Goal: Browse casually: Explore the website without a specific task or goal

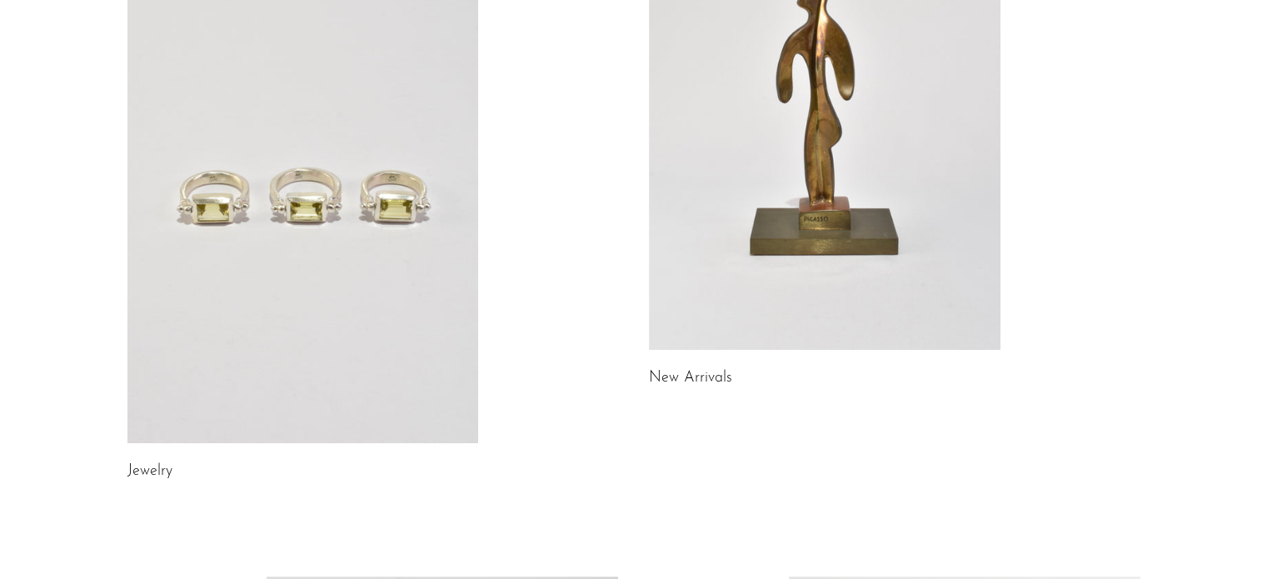
scroll to position [333, 0]
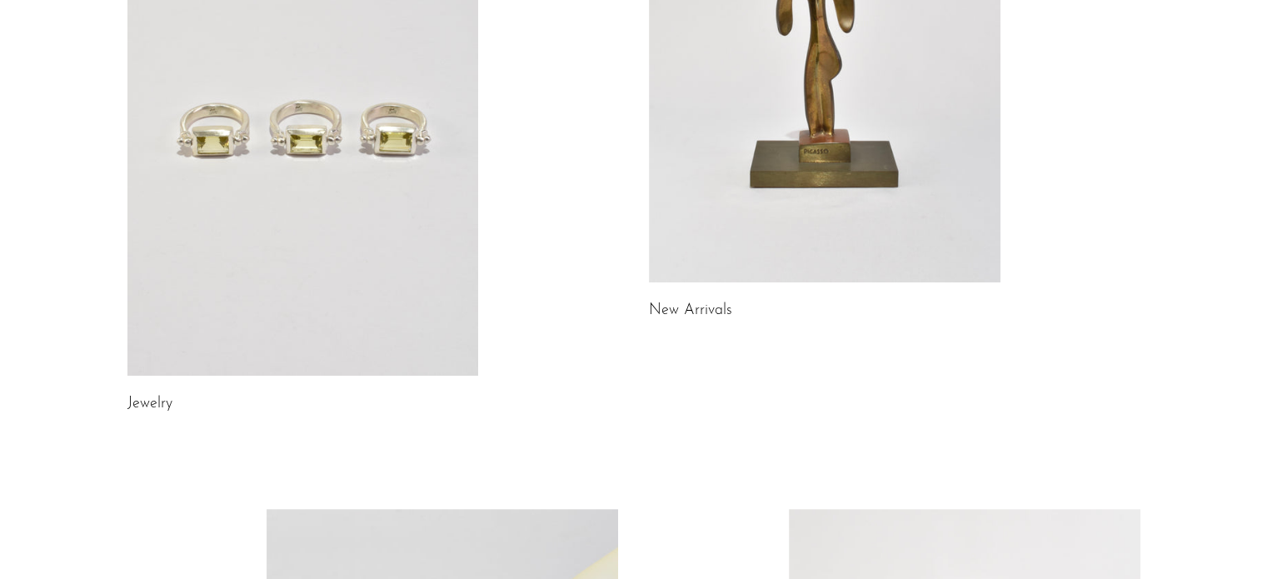
click at [323, 268] on link at bounding box center [302, 129] width 351 height 492
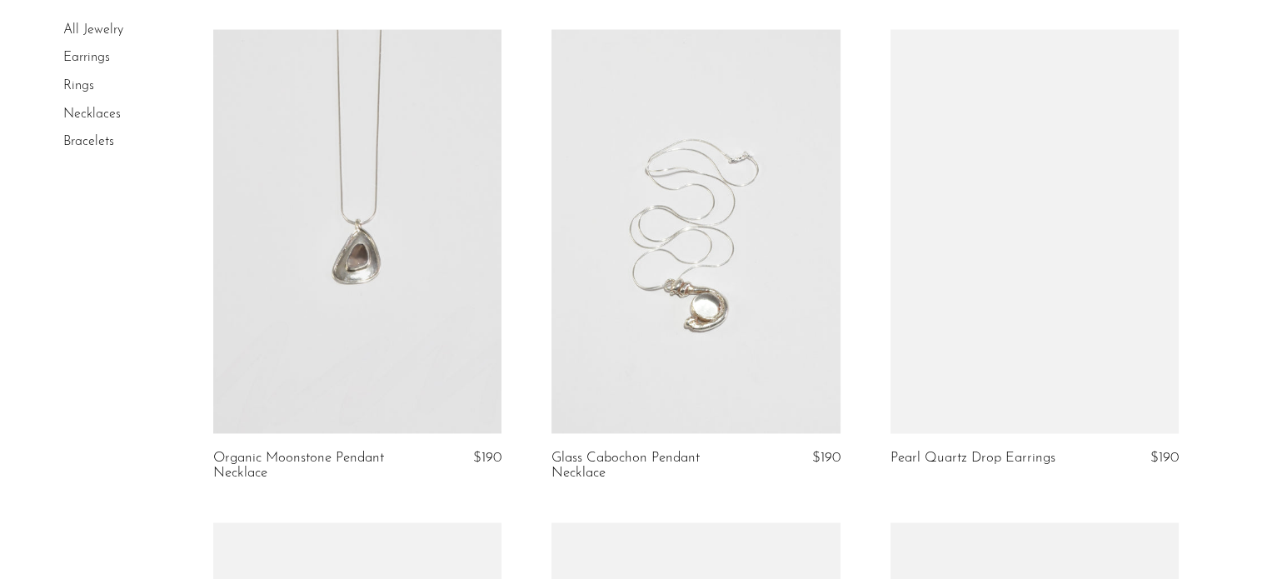
scroll to position [3081, 0]
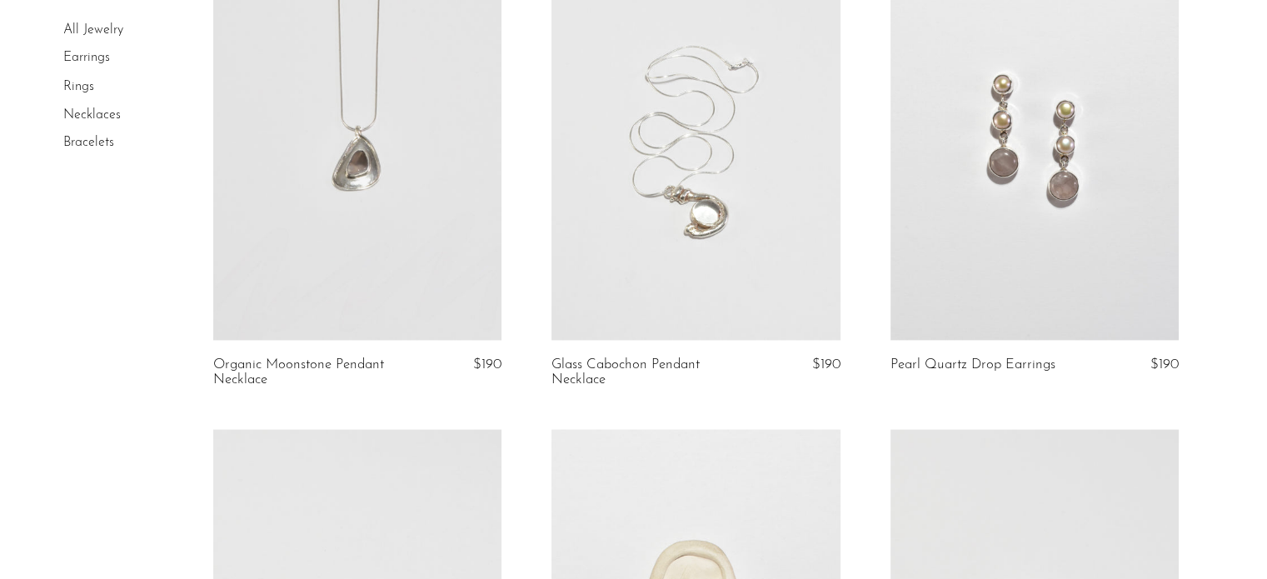
click at [1031, 146] on link at bounding box center [1034, 138] width 288 height 404
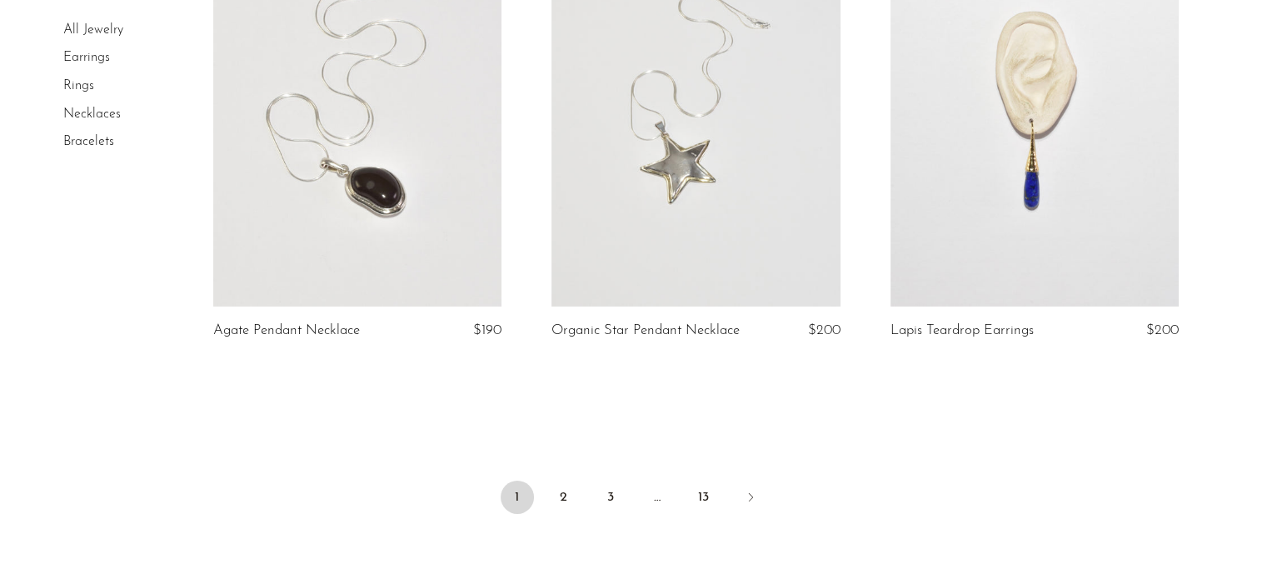
scroll to position [5621, 0]
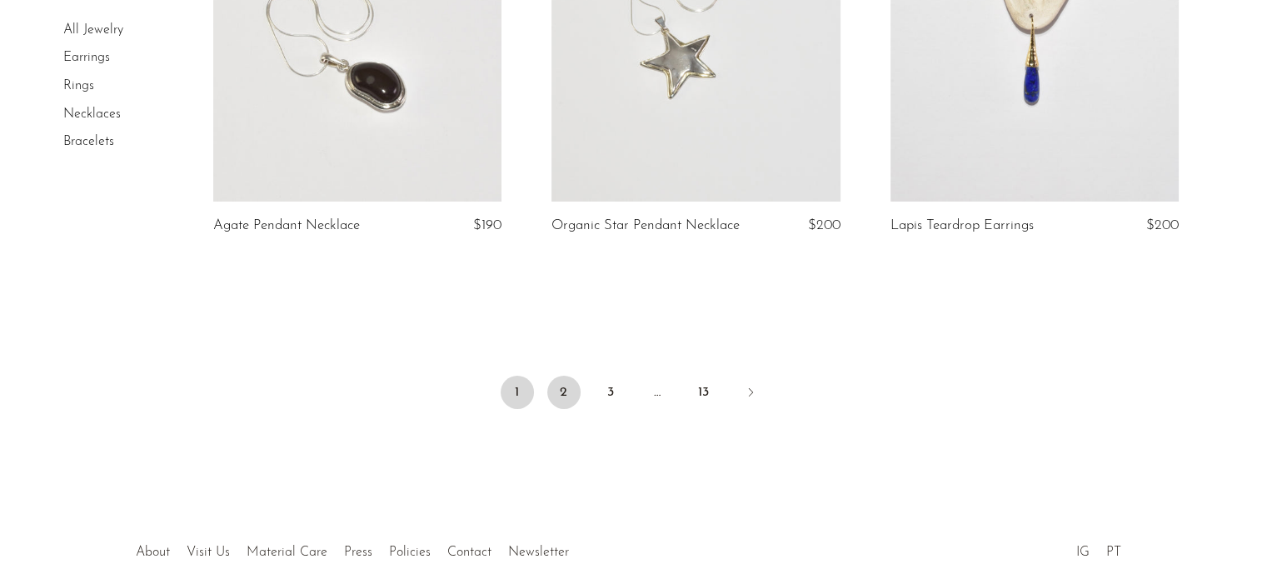
click at [575, 392] on link "2" at bounding box center [563, 392] width 33 height 33
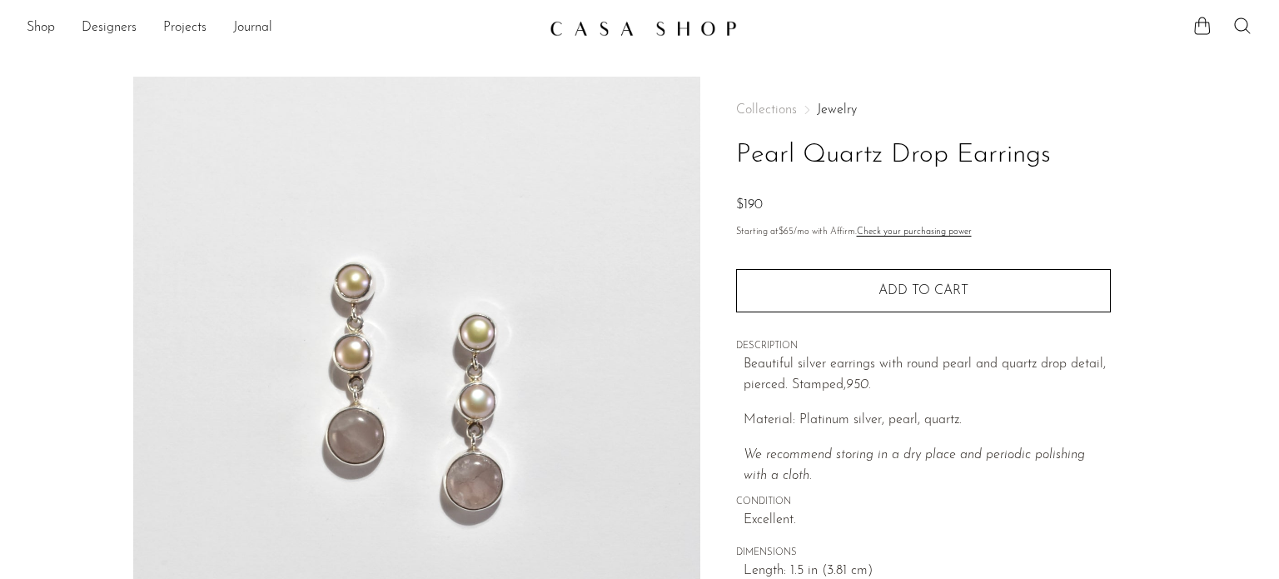
click at [522, 406] on img at bounding box center [416, 389] width 567 height 625
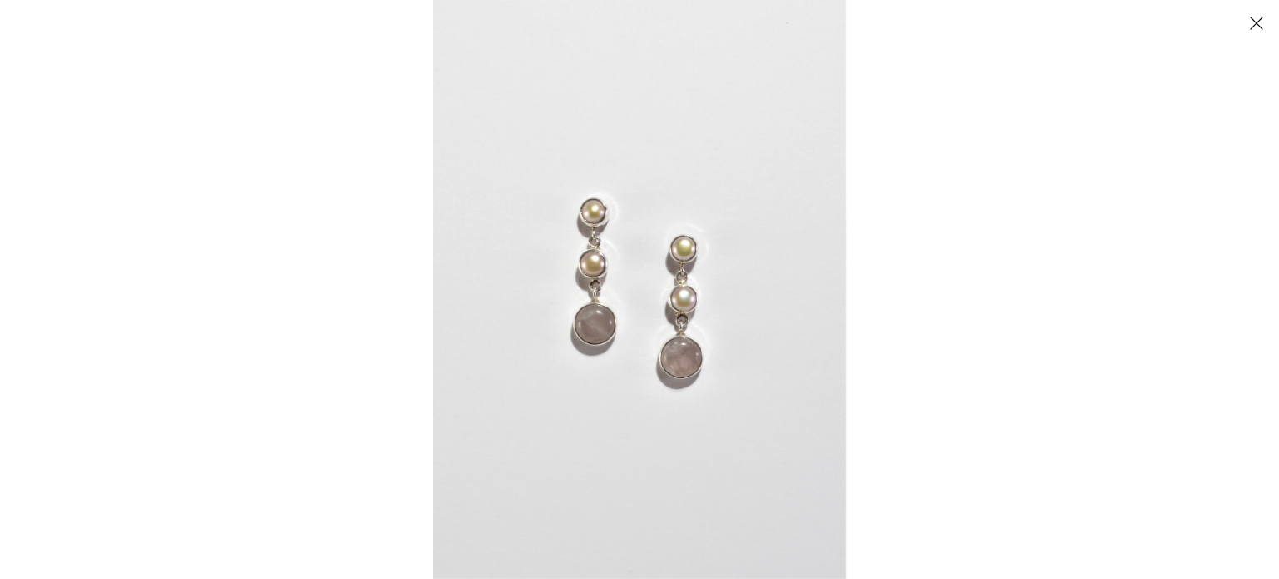
click at [689, 321] on img at bounding box center [639, 289] width 413 height 579
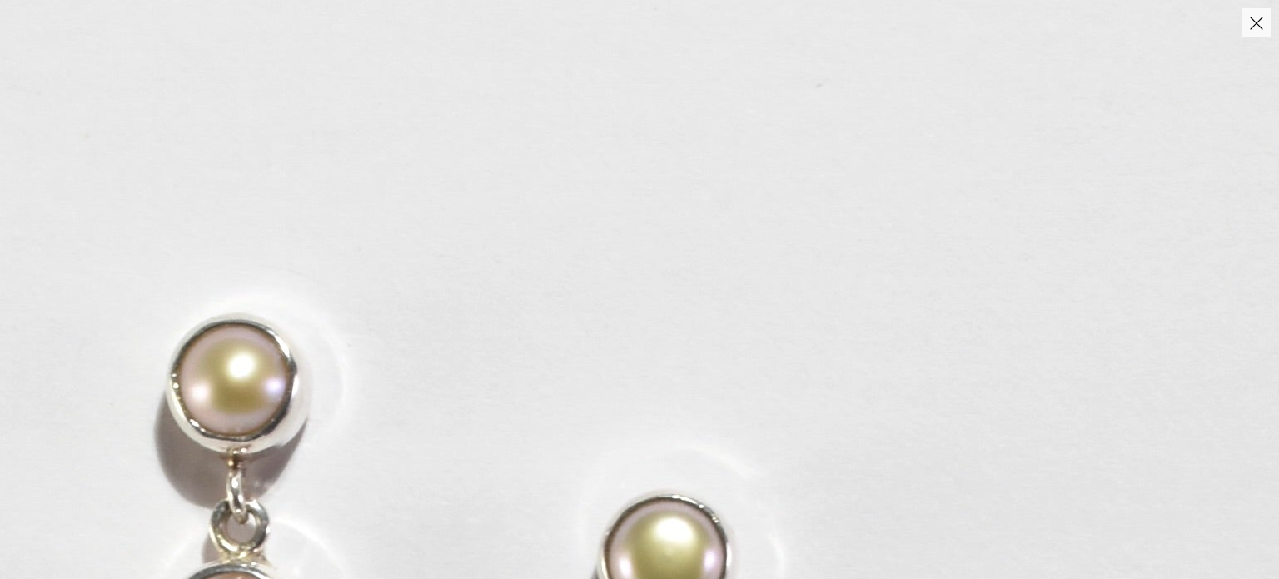
click at [1254, 36] on button "Close" at bounding box center [1256, 22] width 29 height 29
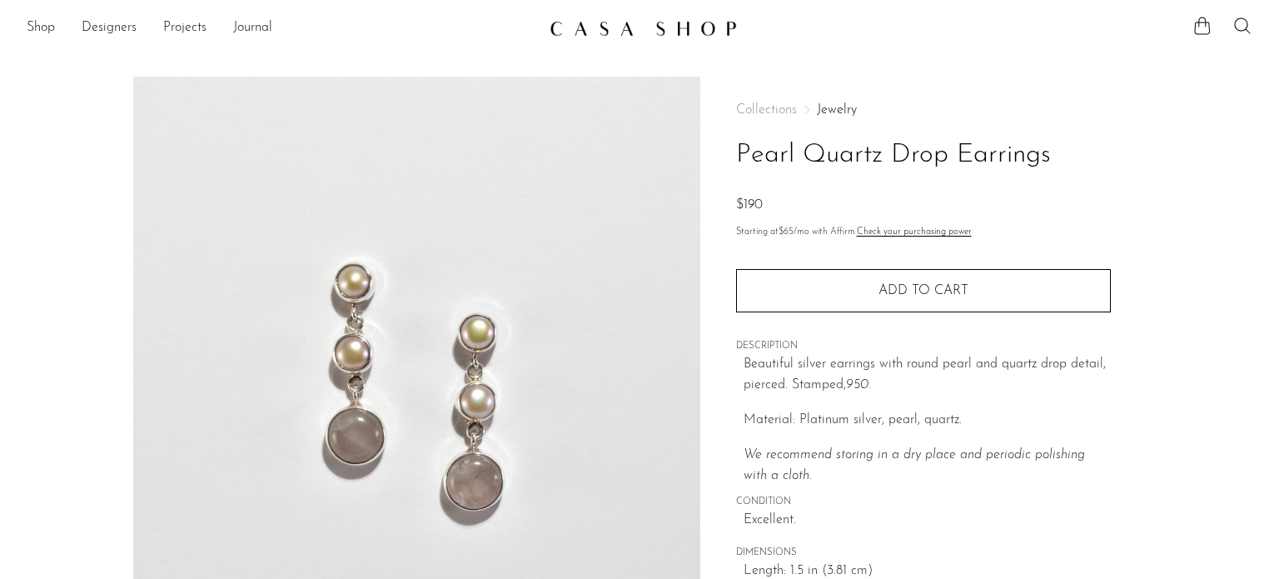
scroll to position [505, 0]
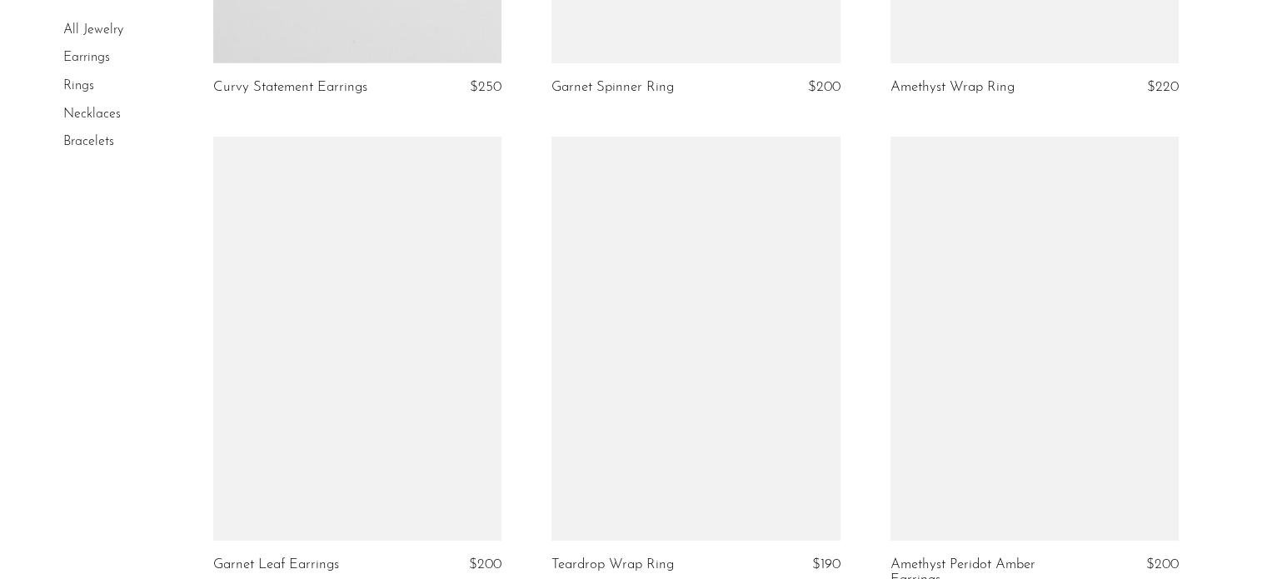
scroll to position [5330, 0]
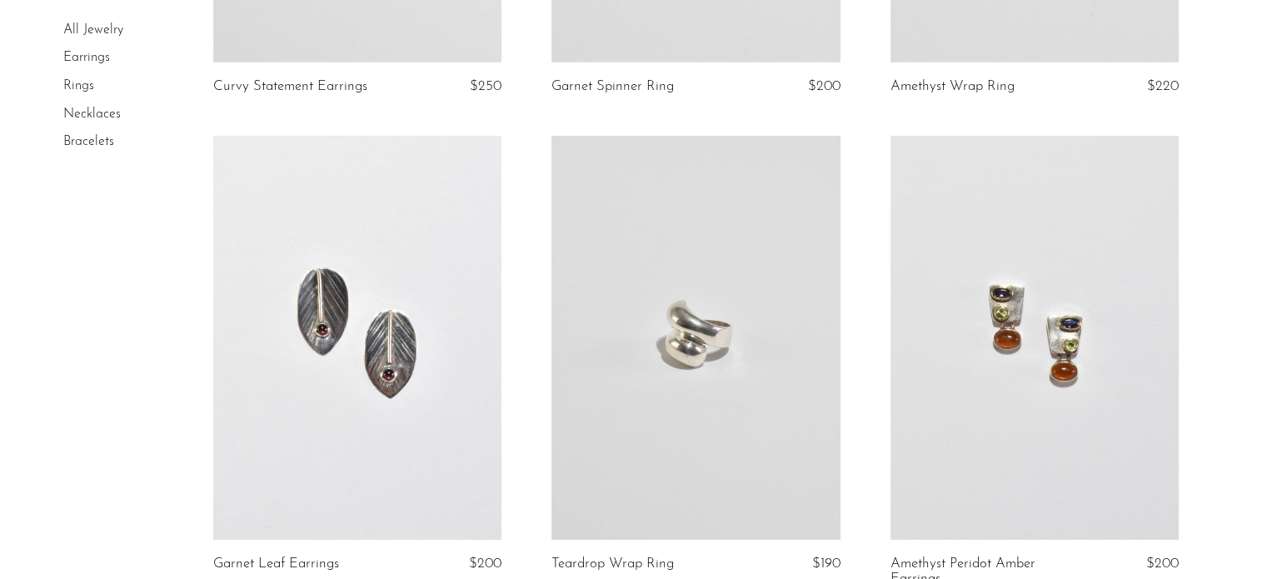
click at [290, 221] on link at bounding box center [357, 338] width 288 height 404
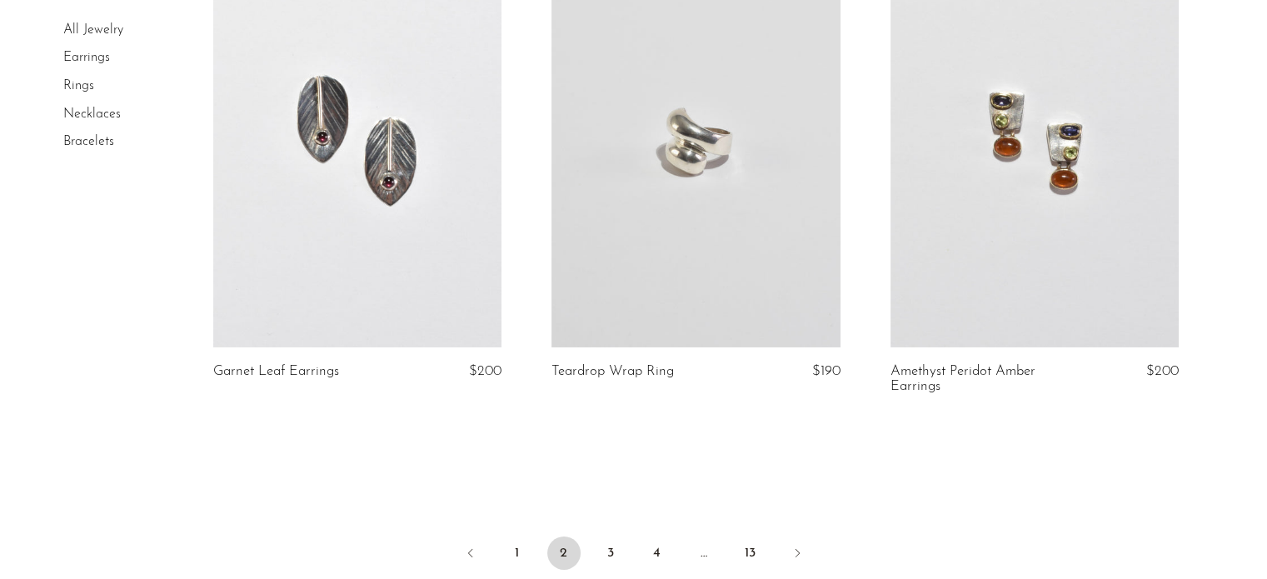
scroll to position [5433, 0]
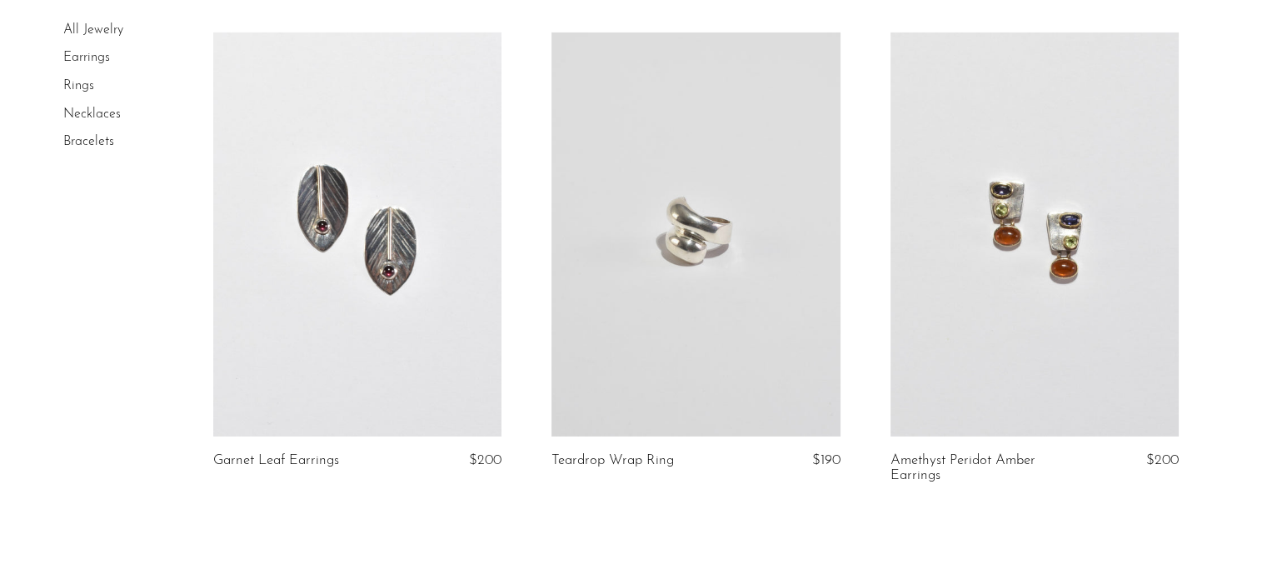
click at [1049, 242] on link at bounding box center [1034, 234] width 288 height 404
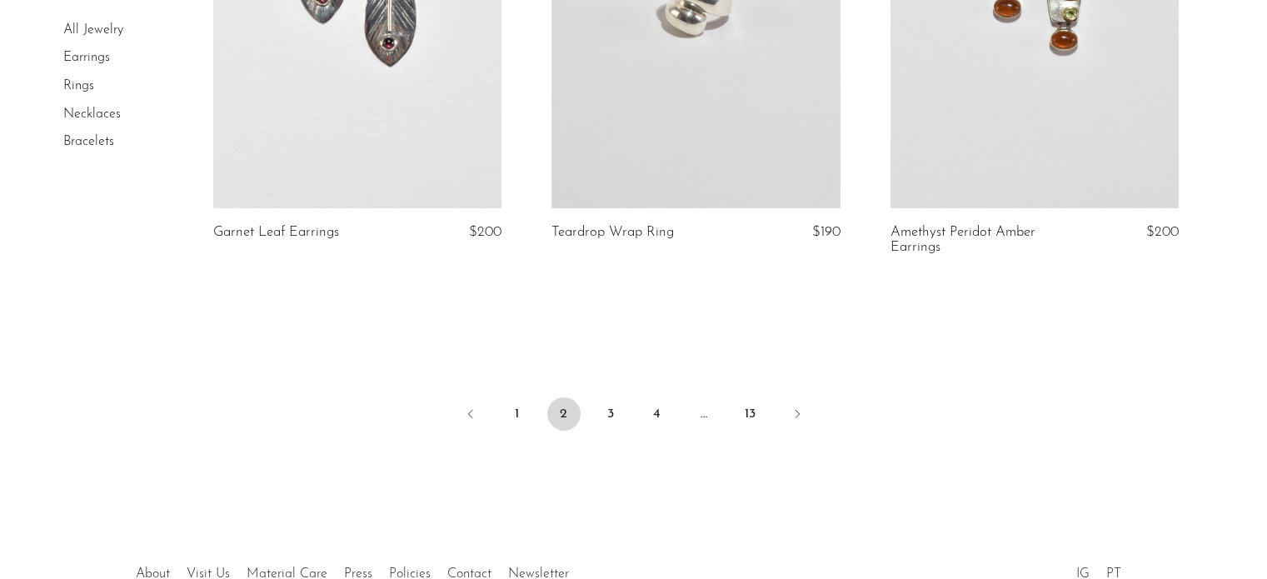
scroll to position [5766, 0]
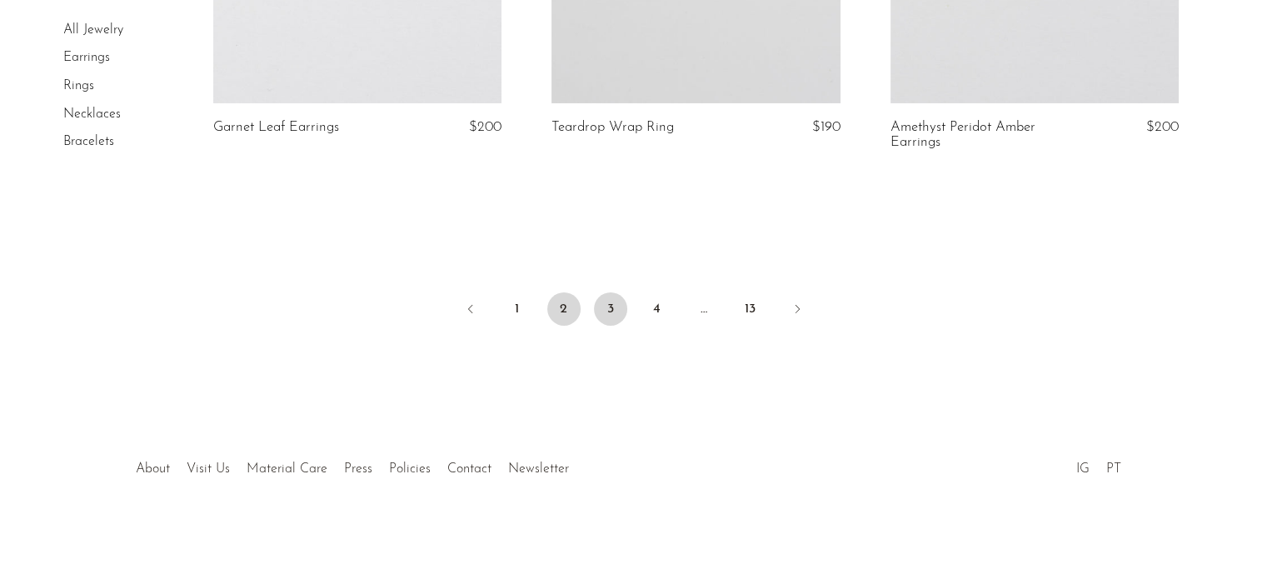
click at [620, 300] on link "3" at bounding box center [610, 308] width 33 height 33
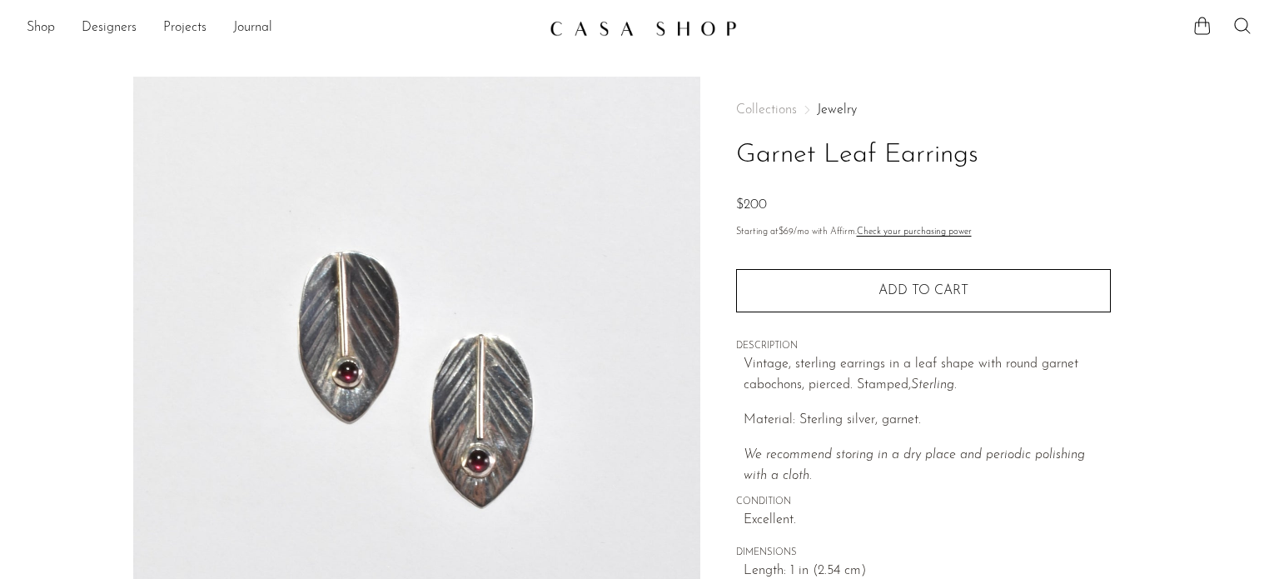
click at [497, 424] on img at bounding box center [416, 389] width 567 height 625
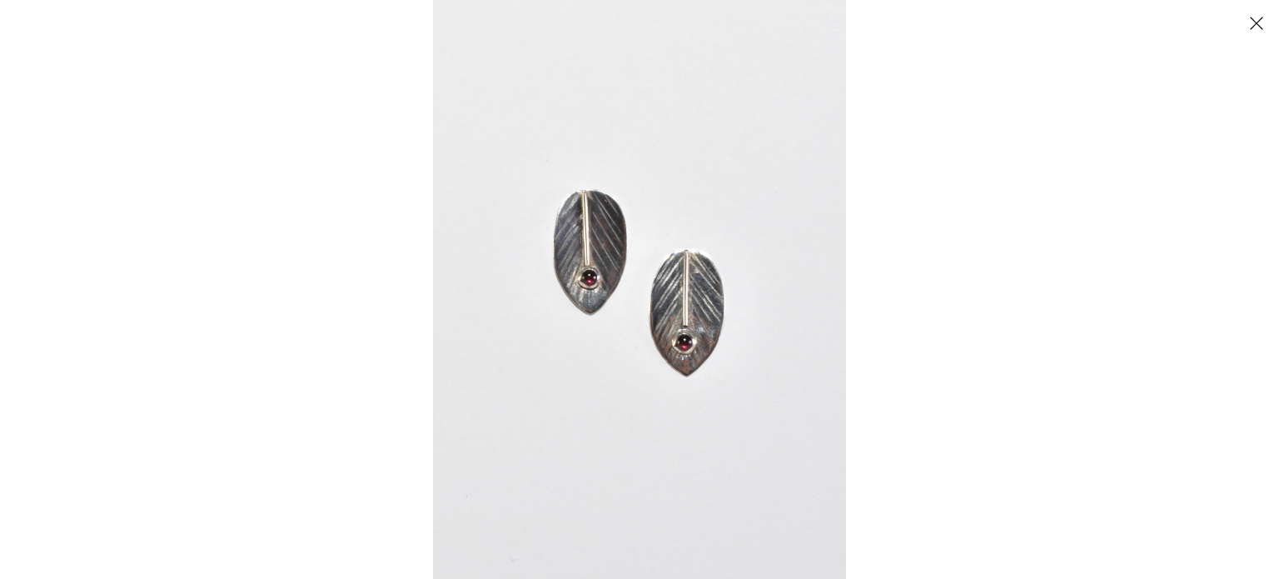
click at [593, 279] on img at bounding box center [639, 289] width 413 height 579
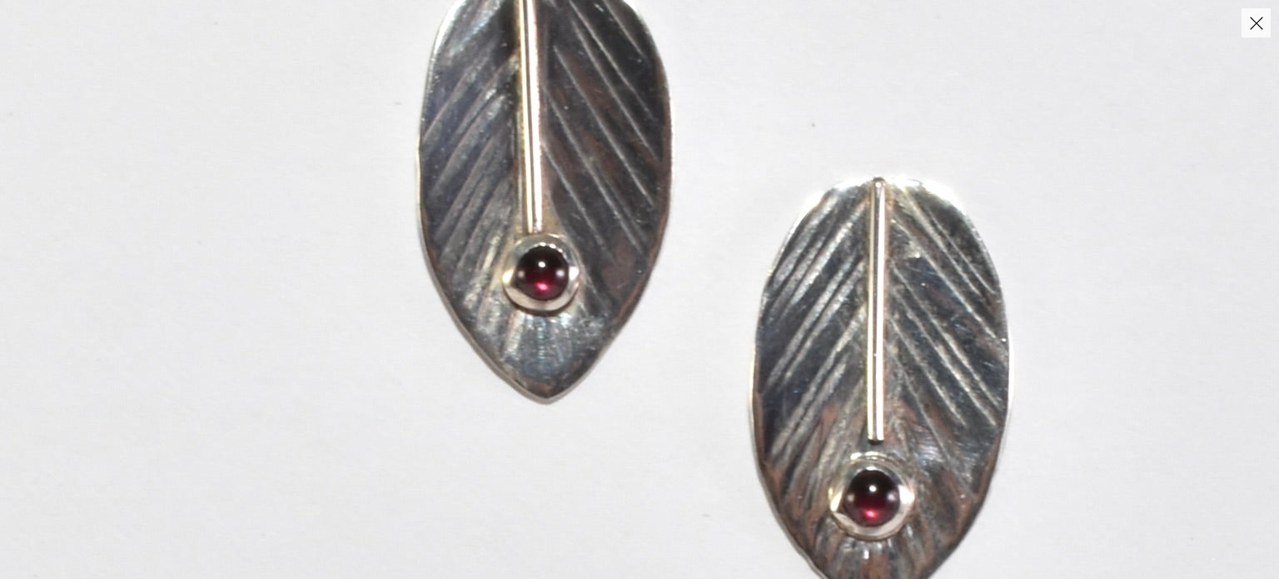
click at [1259, 38] on img at bounding box center [716, 314] width 1432 height 2005
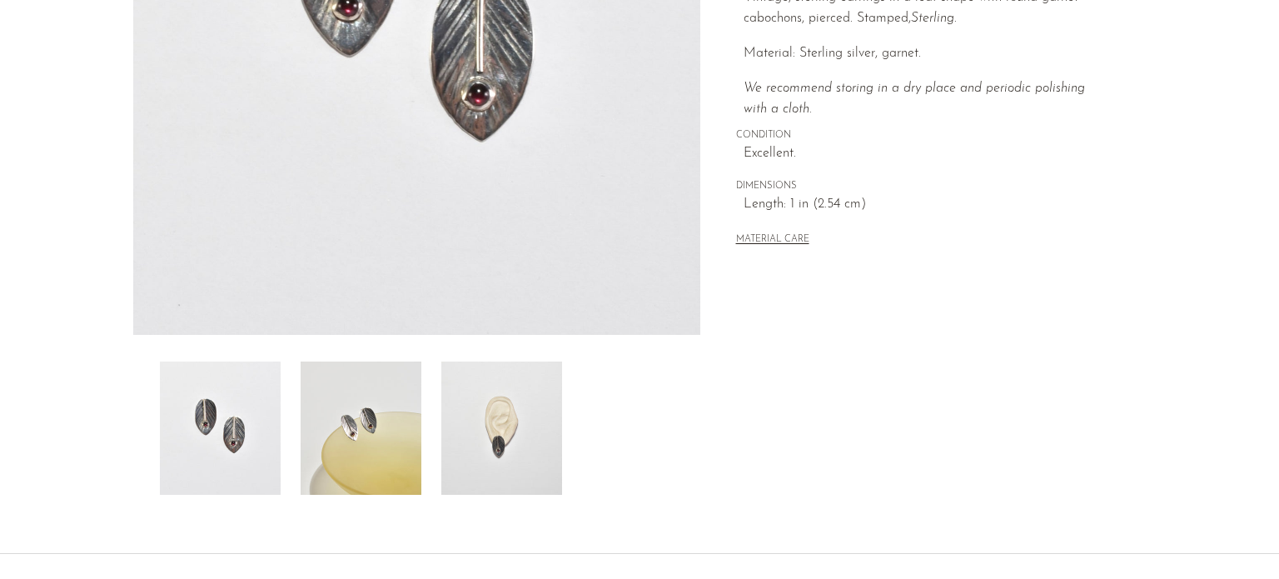
scroll to position [505, 0]
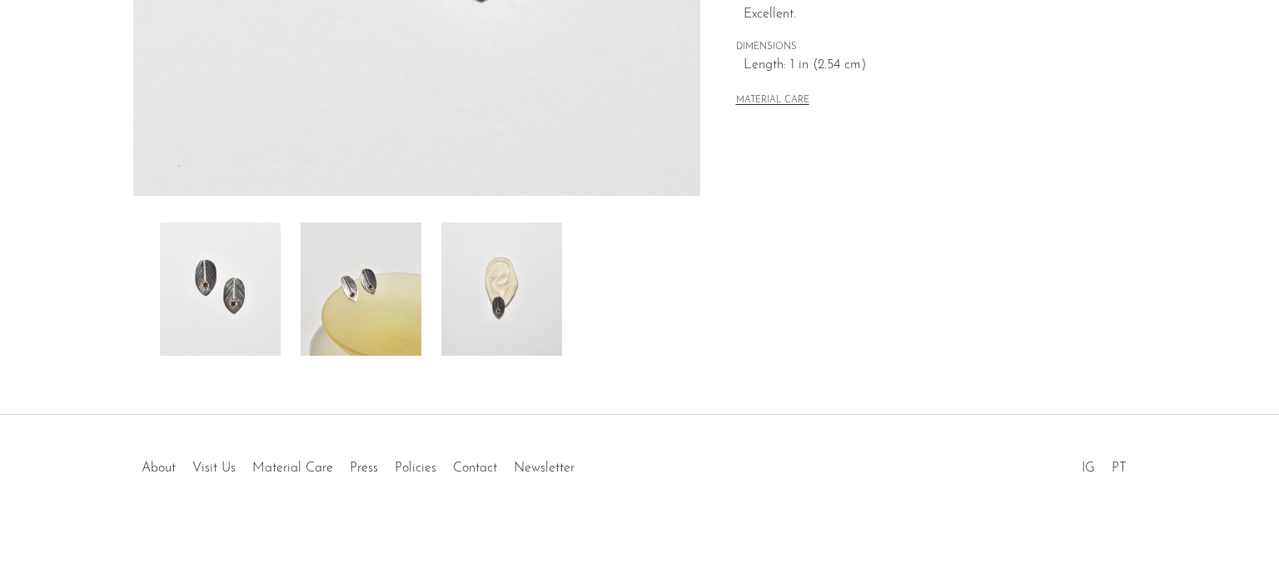
click at [483, 293] on img at bounding box center [501, 288] width 121 height 133
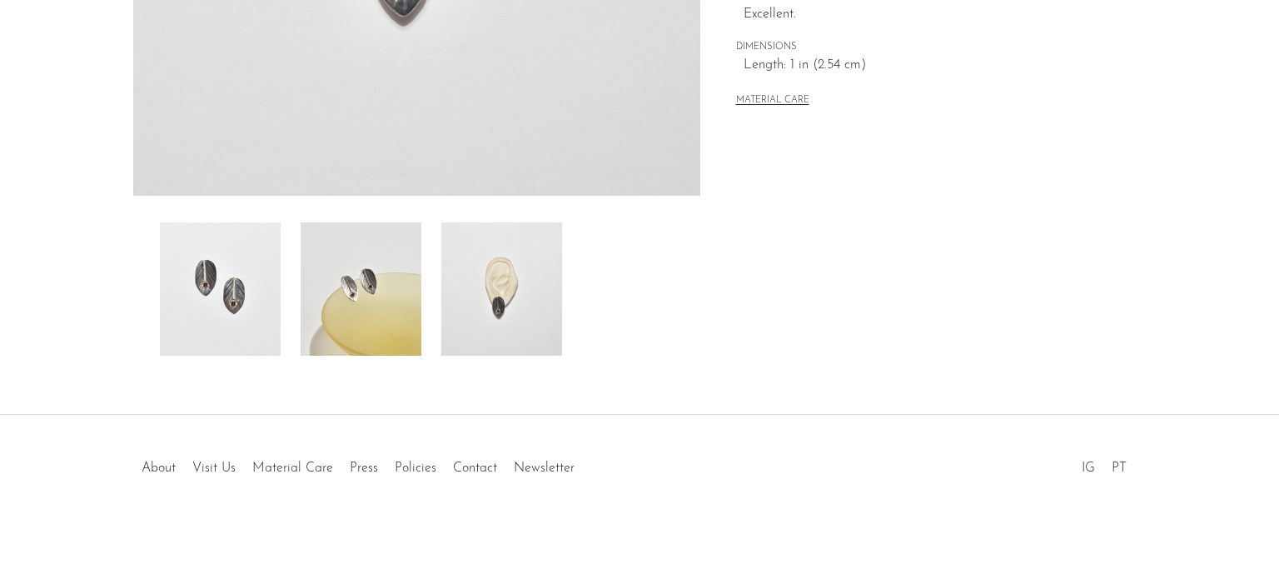
scroll to position [0, 0]
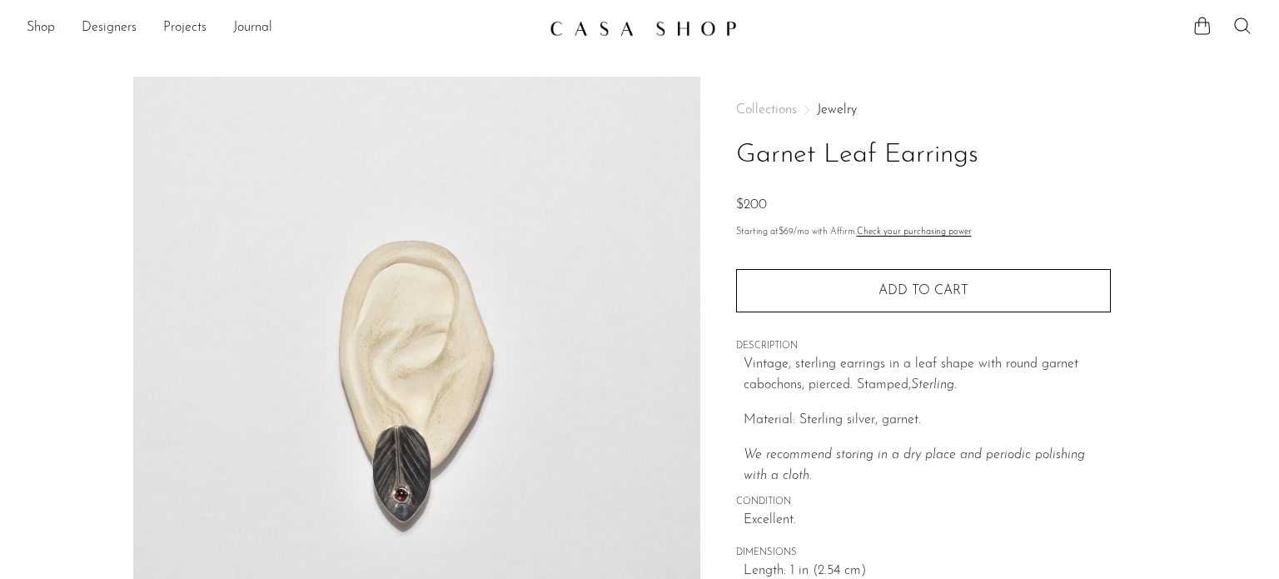
click at [403, 497] on img at bounding box center [416, 389] width 567 height 625
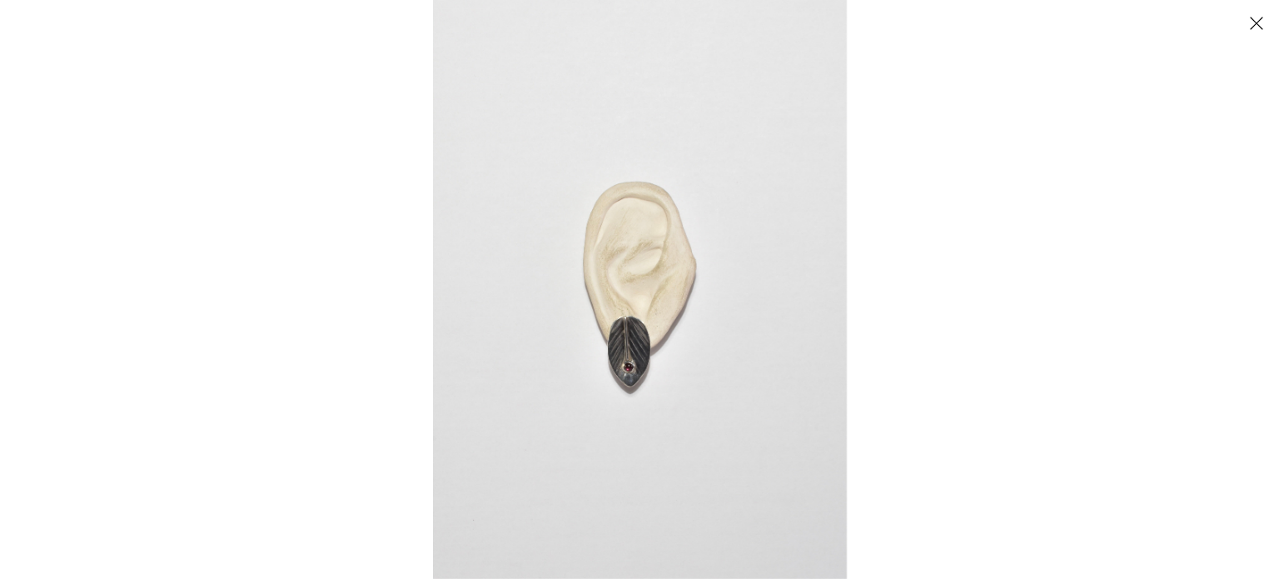
click at [607, 401] on img at bounding box center [640, 289] width 414 height 579
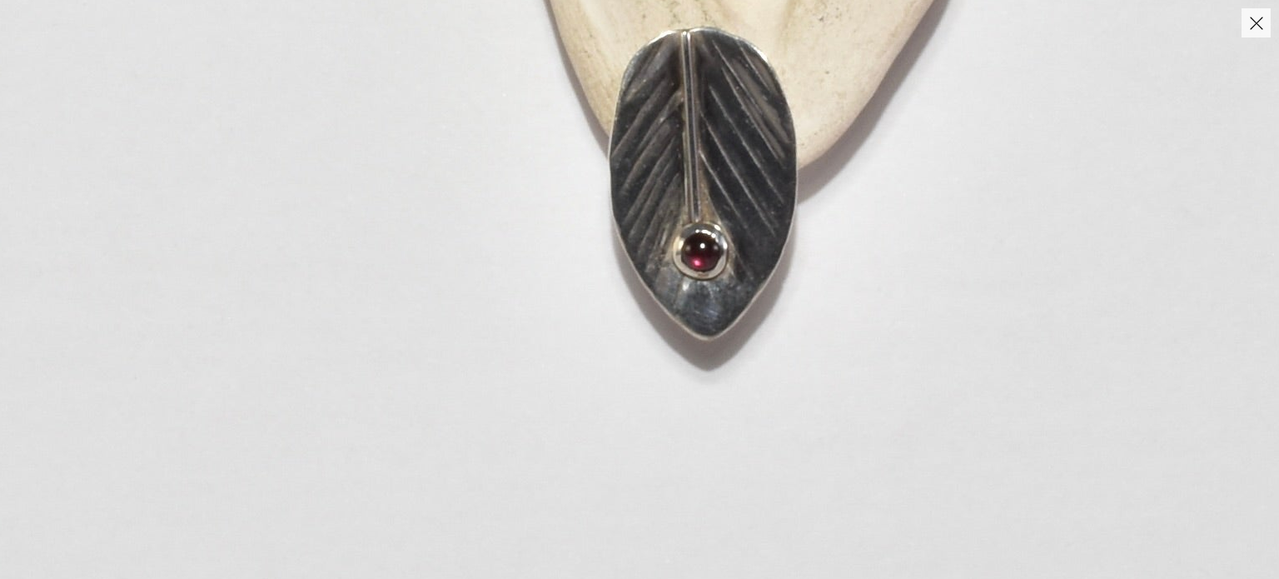
click at [1260, 35] on button "Close" at bounding box center [1256, 22] width 29 height 29
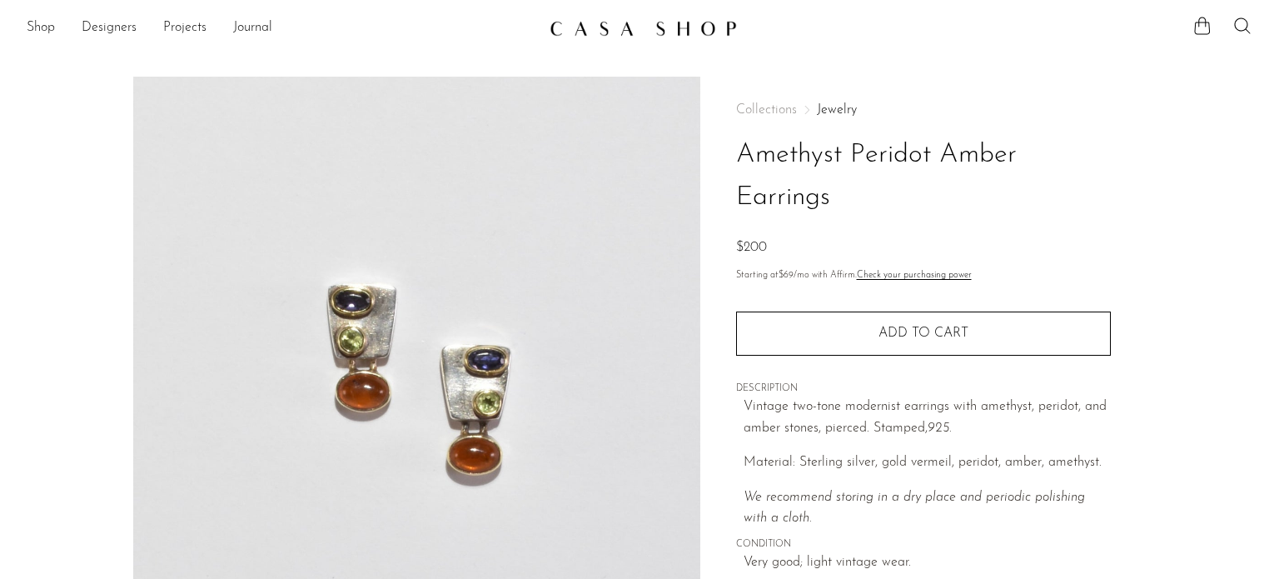
click at [466, 361] on img at bounding box center [416, 389] width 567 height 625
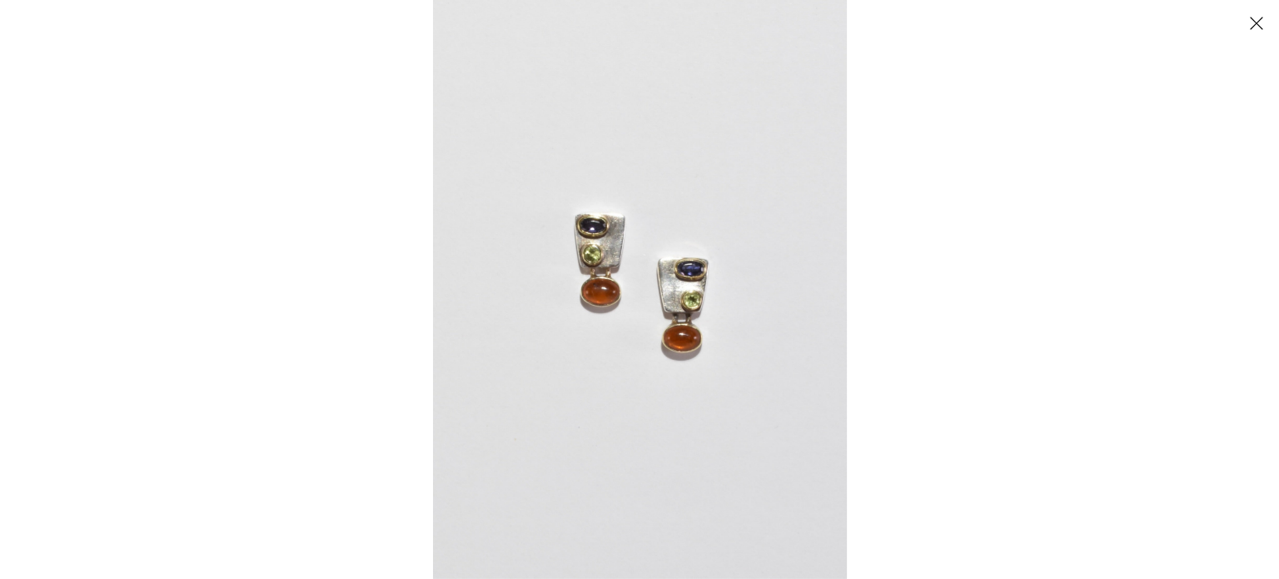
click at [620, 256] on img at bounding box center [640, 289] width 414 height 579
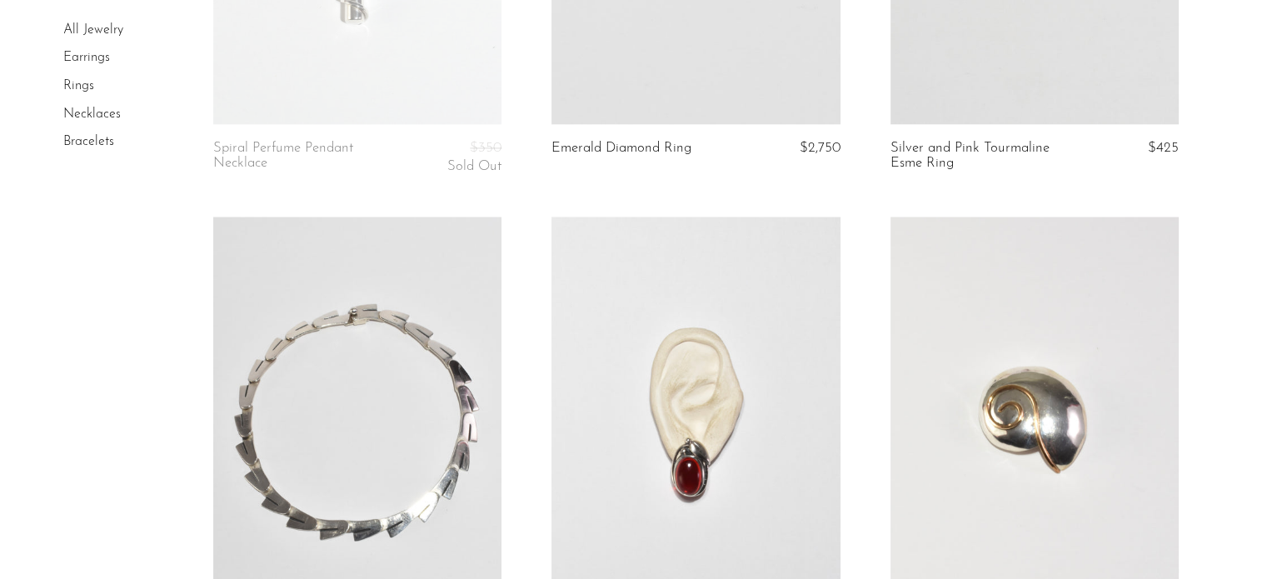
scroll to position [2582, 0]
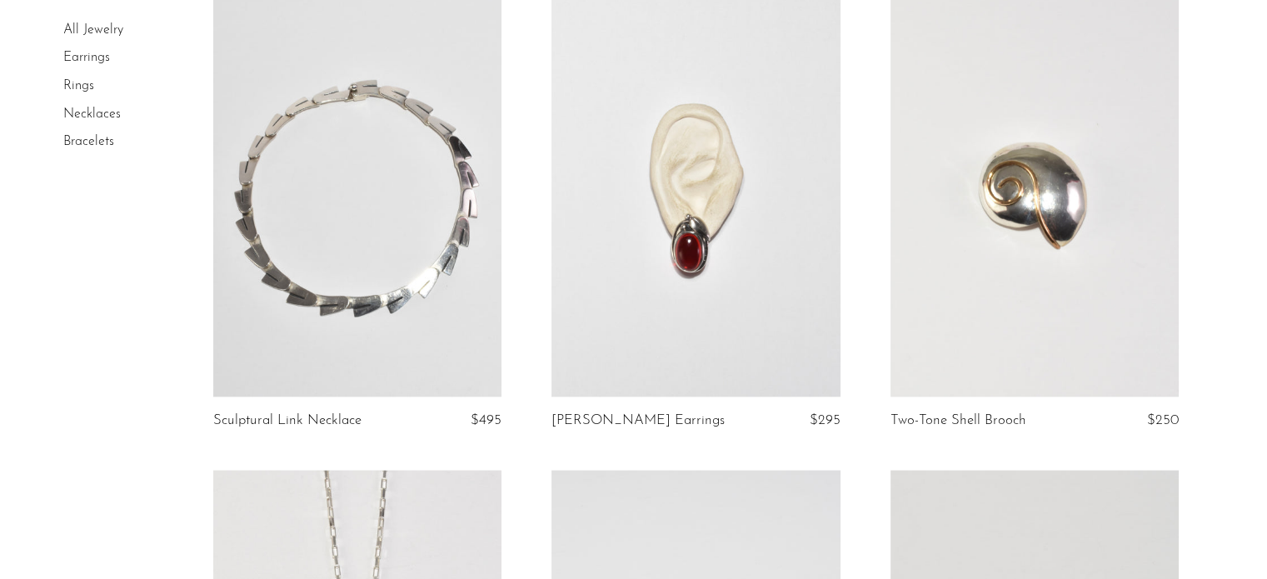
click at [675, 301] on link at bounding box center [695, 195] width 288 height 404
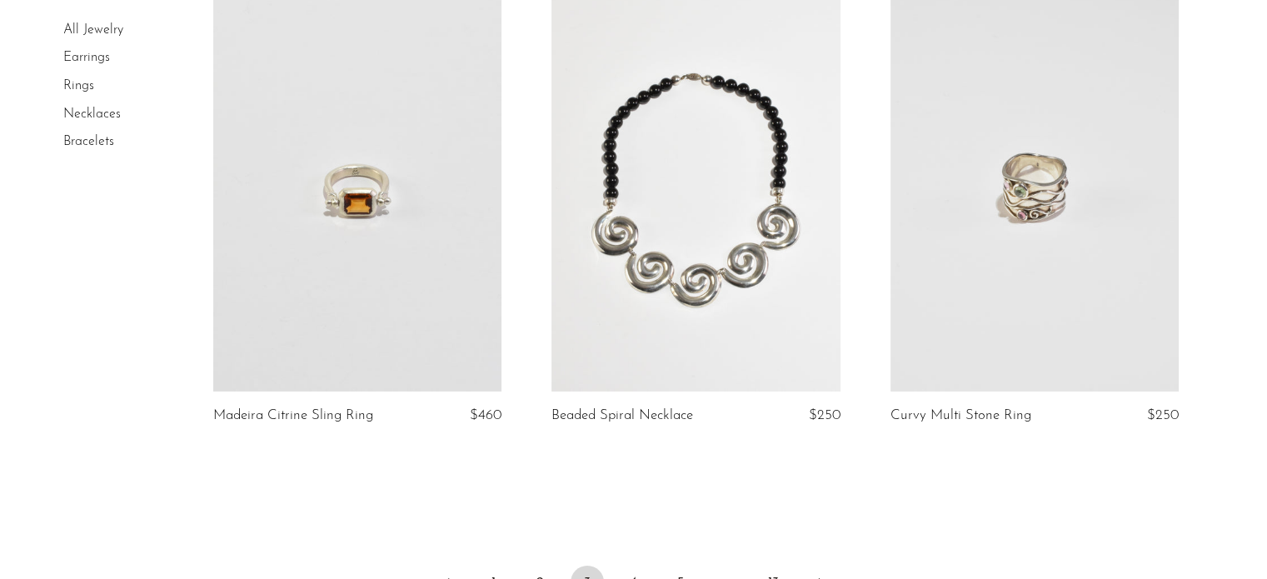
scroll to position [5641, 0]
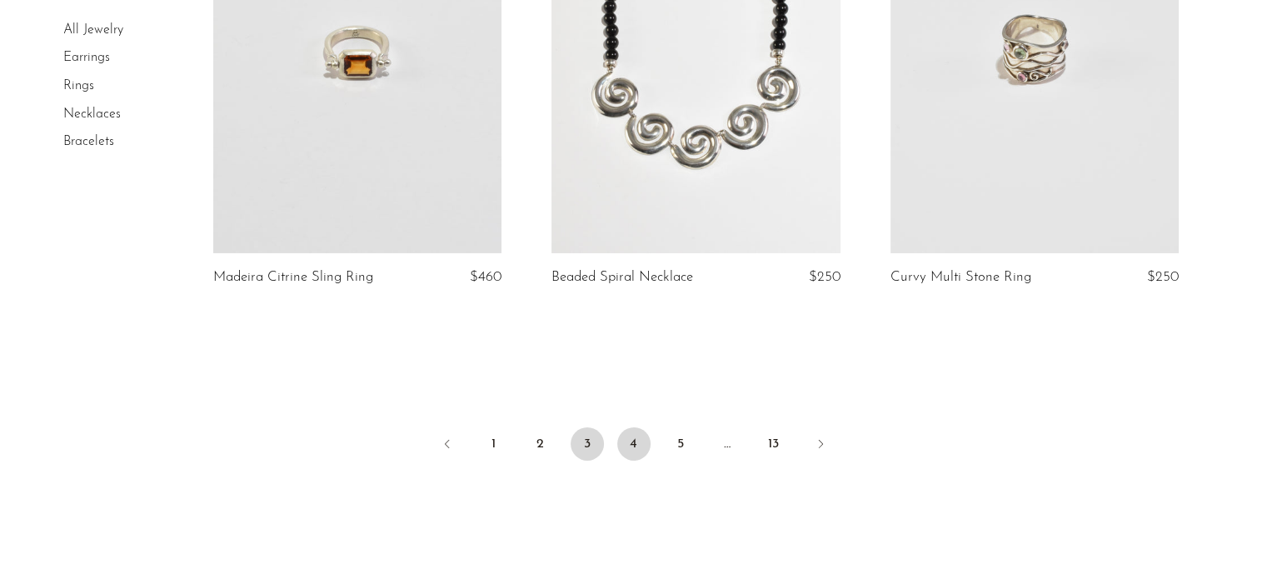
click at [642, 448] on link "4" at bounding box center [633, 443] width 33 height 33
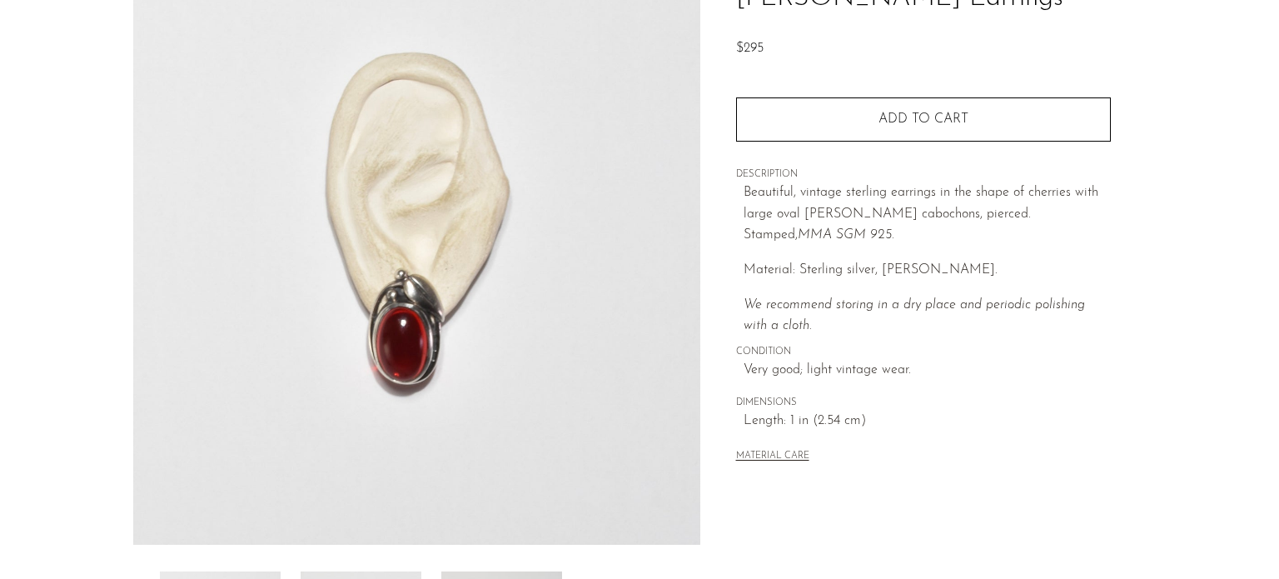
scroll to position [167, 0]
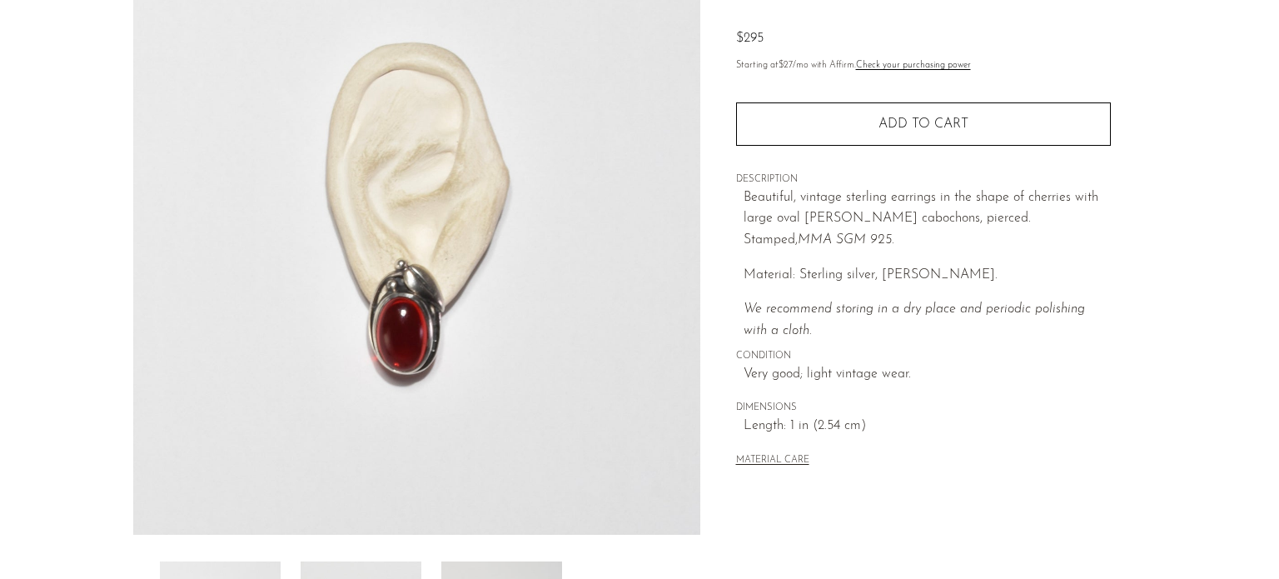
click at [470, 309] on img at bounding box center [416, 222] width 567 height 625
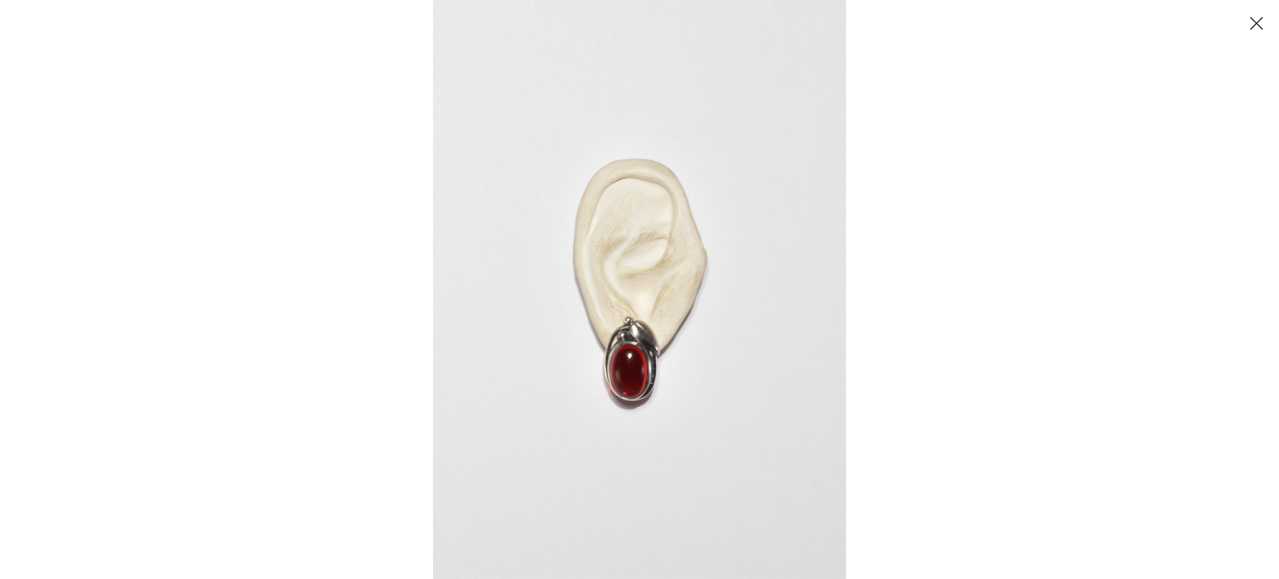
click at [634, 401] on img at bounding box center [639, 289] width 413 height 579
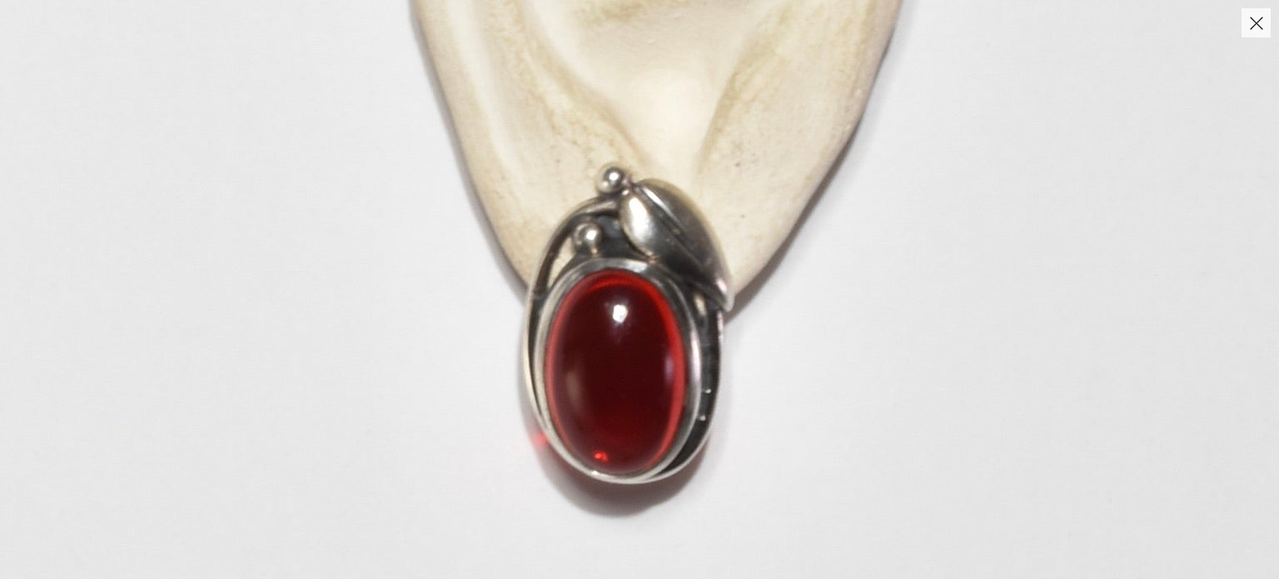
click at [1241, 257] on img at bounding box center [656, 62] width 1566 height 2193
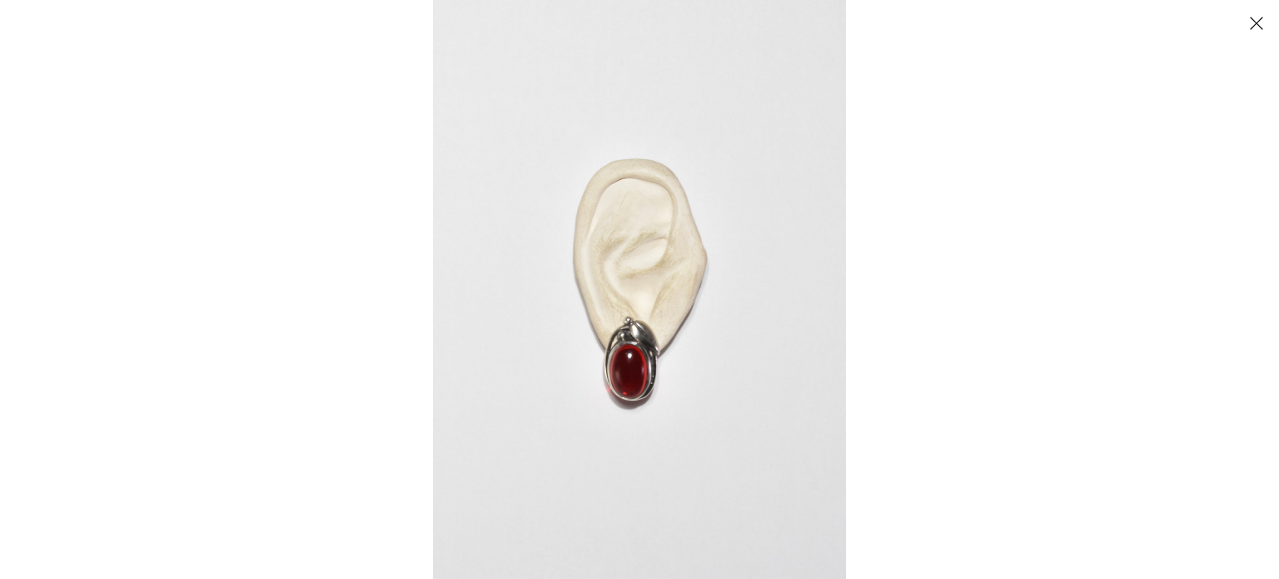
click at [1264, 24] on button "Close" at bounding box center [1256, 22] width 29 height 29
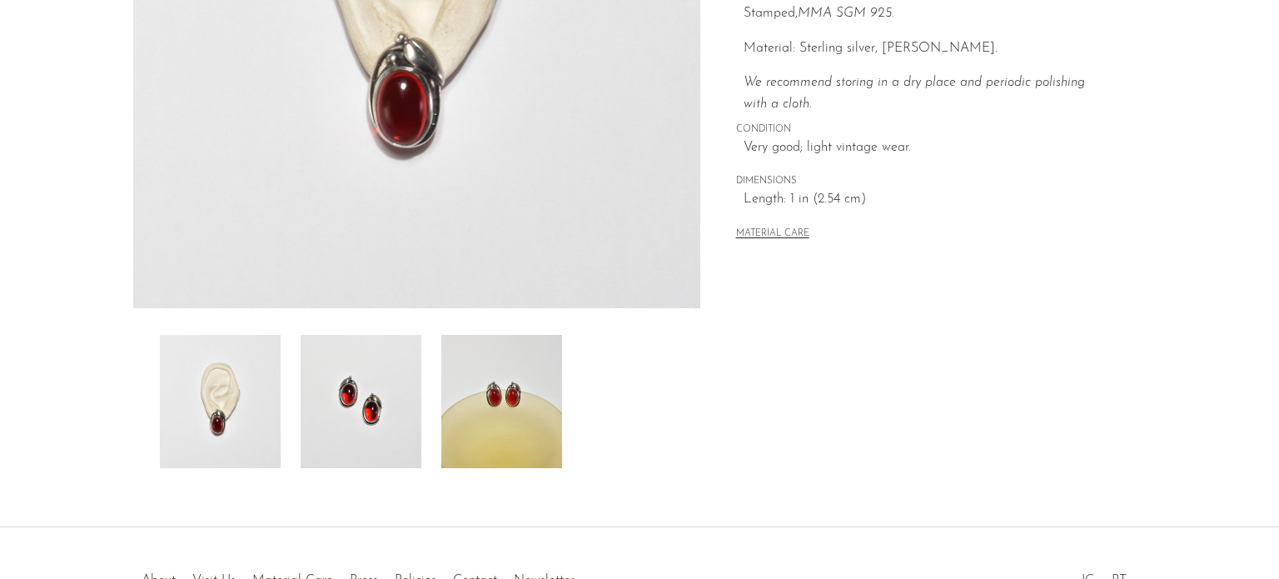
scroll to position [505, 0]
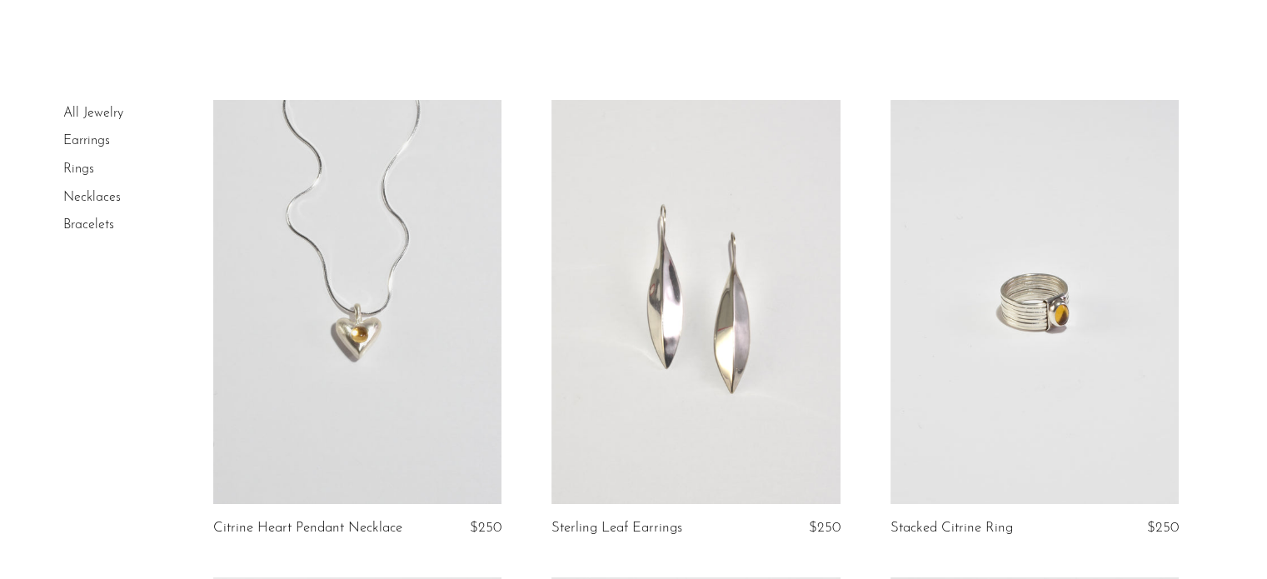
scroll to position [83, 0]
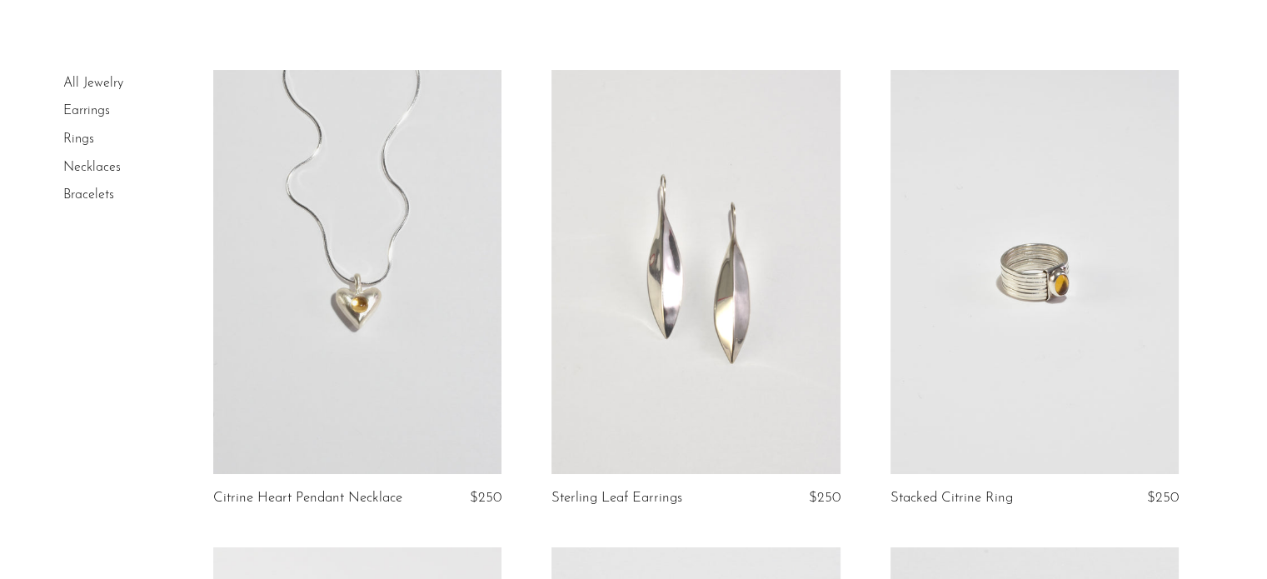
click at [760, 392] on link at bounding box center [695, 272] width 288 height 404
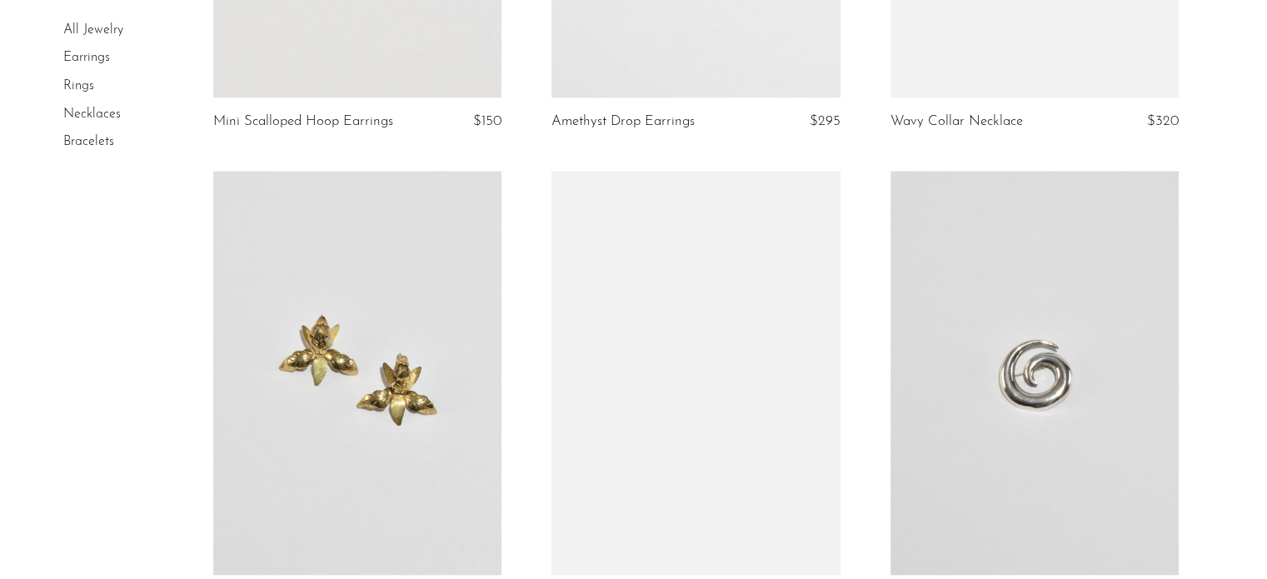
scroll to position [2582, 0]
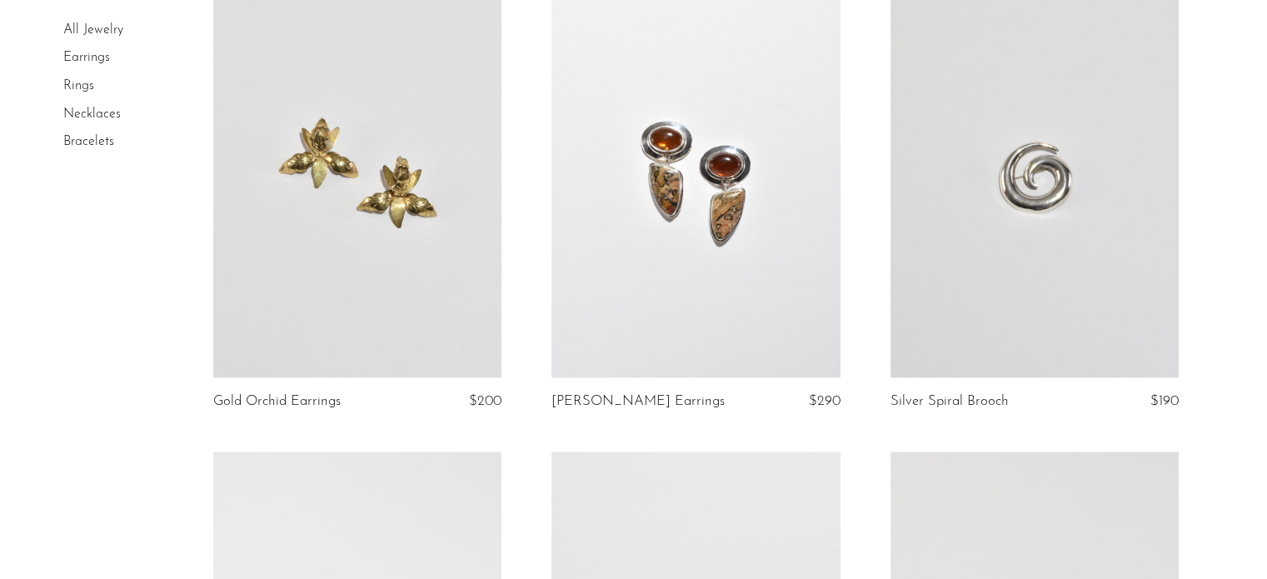
click at [680, 93] on link at bounding box center [695, 175] width 288 height 404
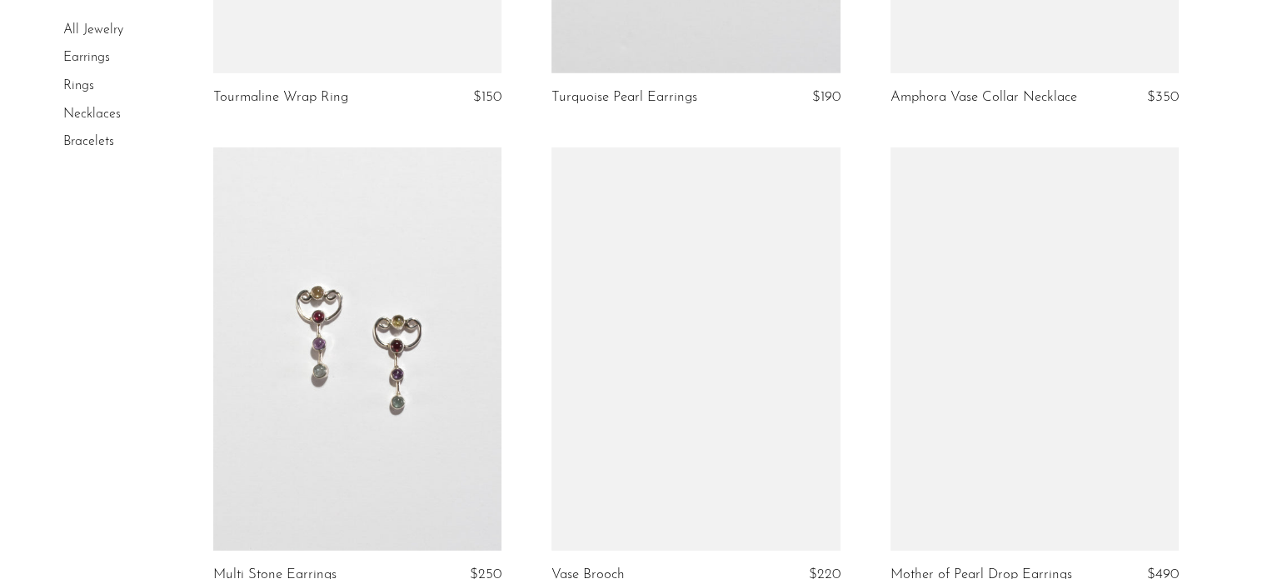
scroll to position [5719, 0]
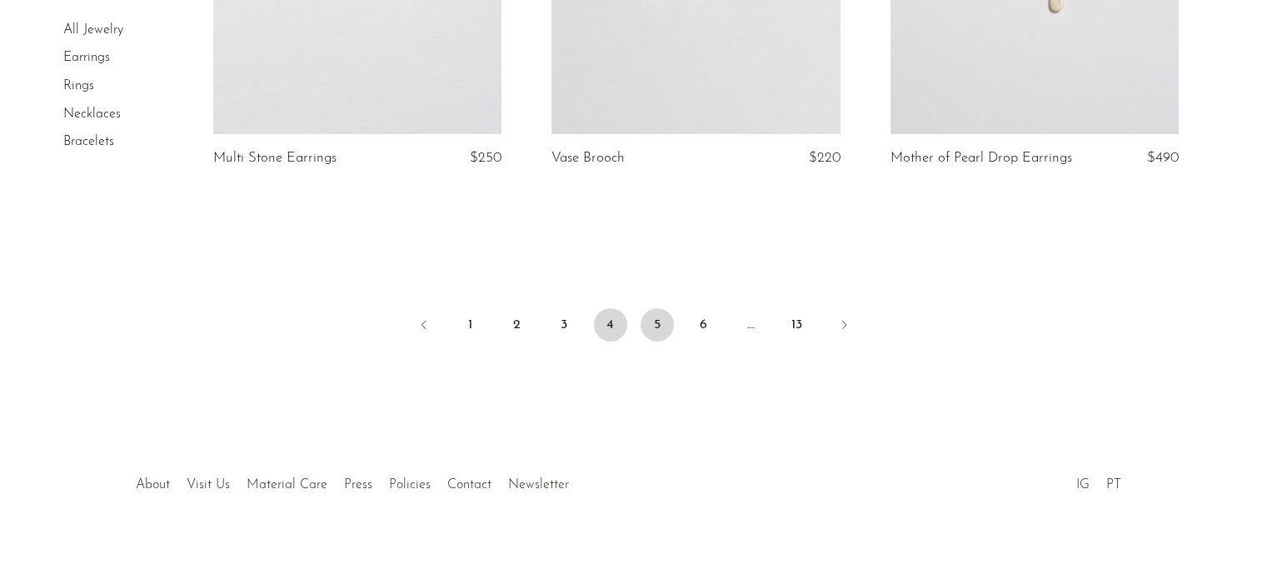
click at [655, 334] on link "5" at bounding box center [656, 324] width 33 height 33
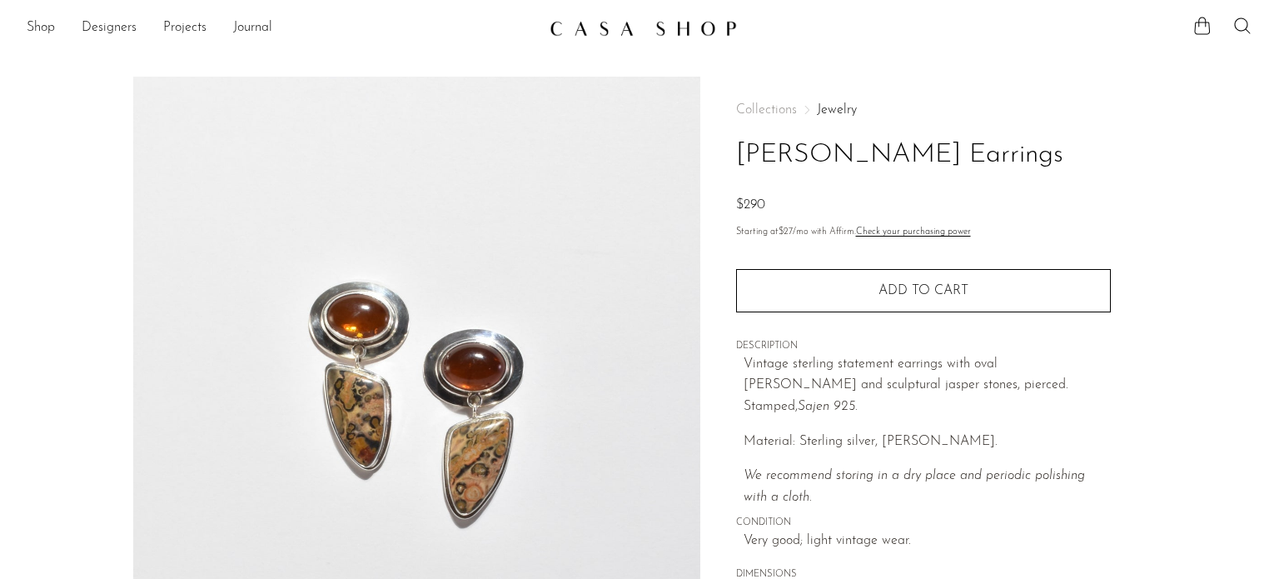
click at [487, 416] on img at bounding box center [416, 389] width 567 height 625
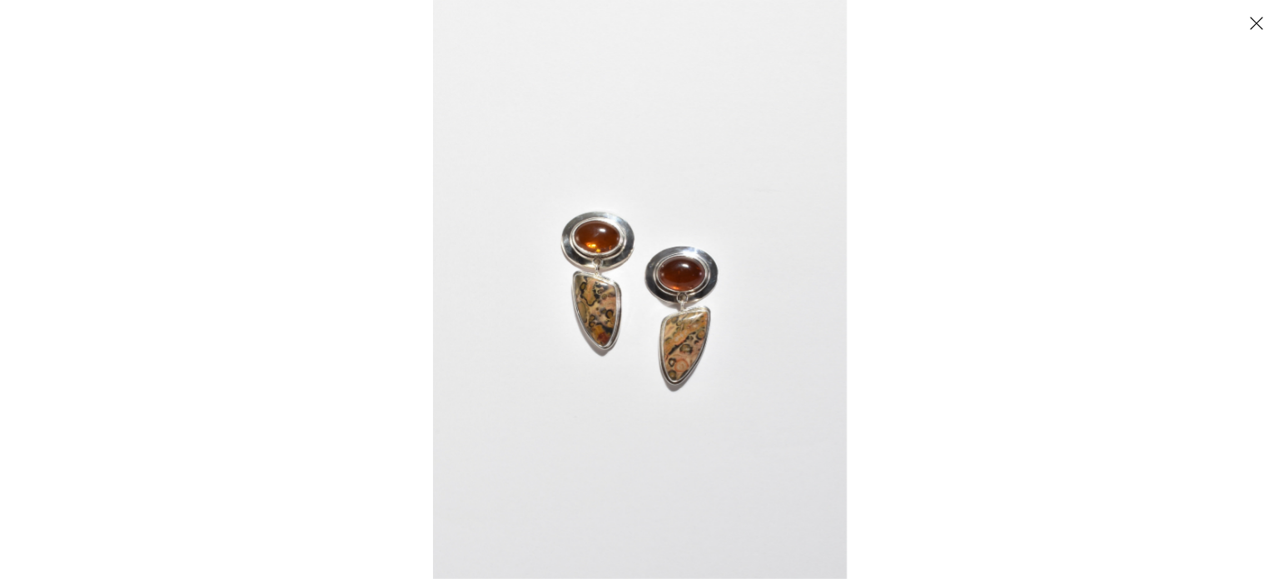
click at [1219, 192] on div at bounding box center [1072, 289] width 1279 height 579
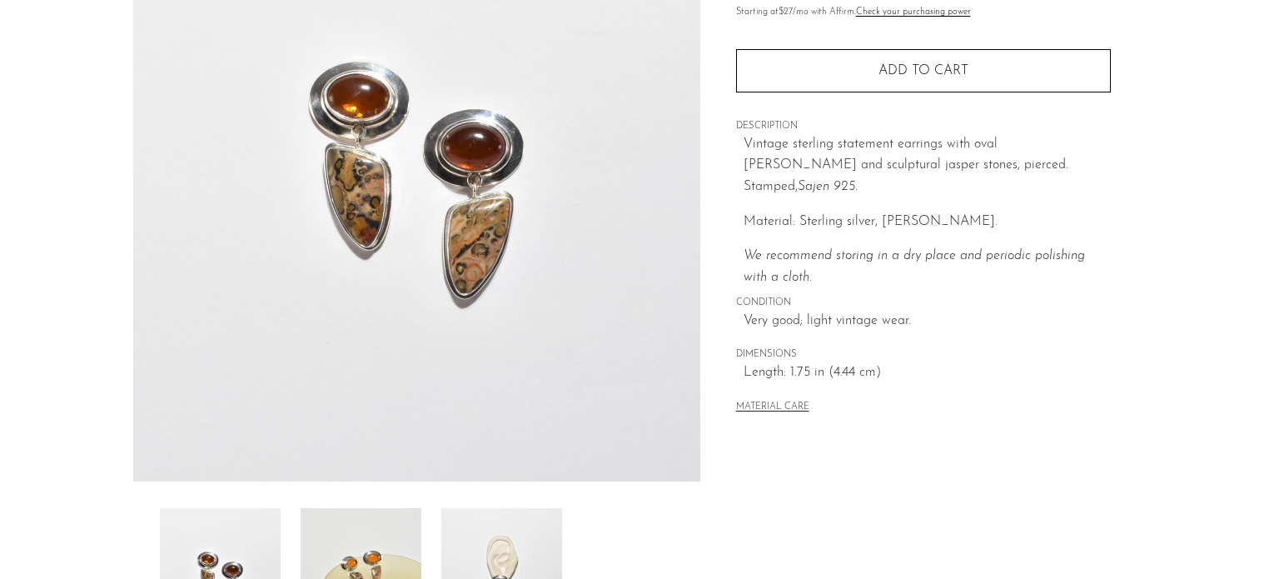
scroll to position [505, 0]
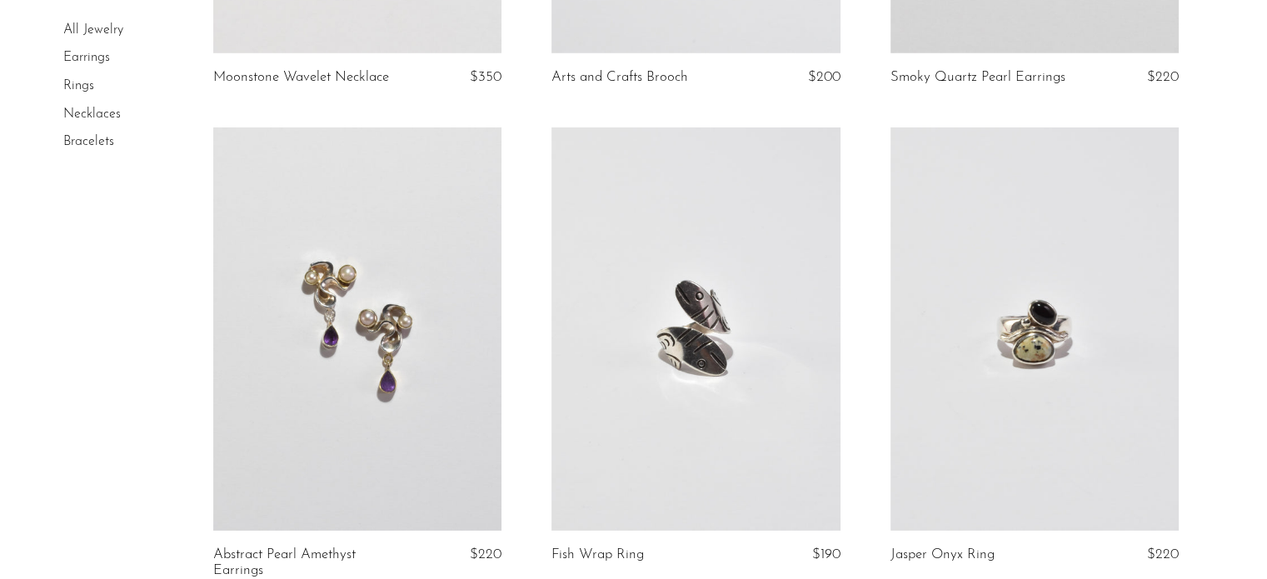
scroll to position [5579, 0]
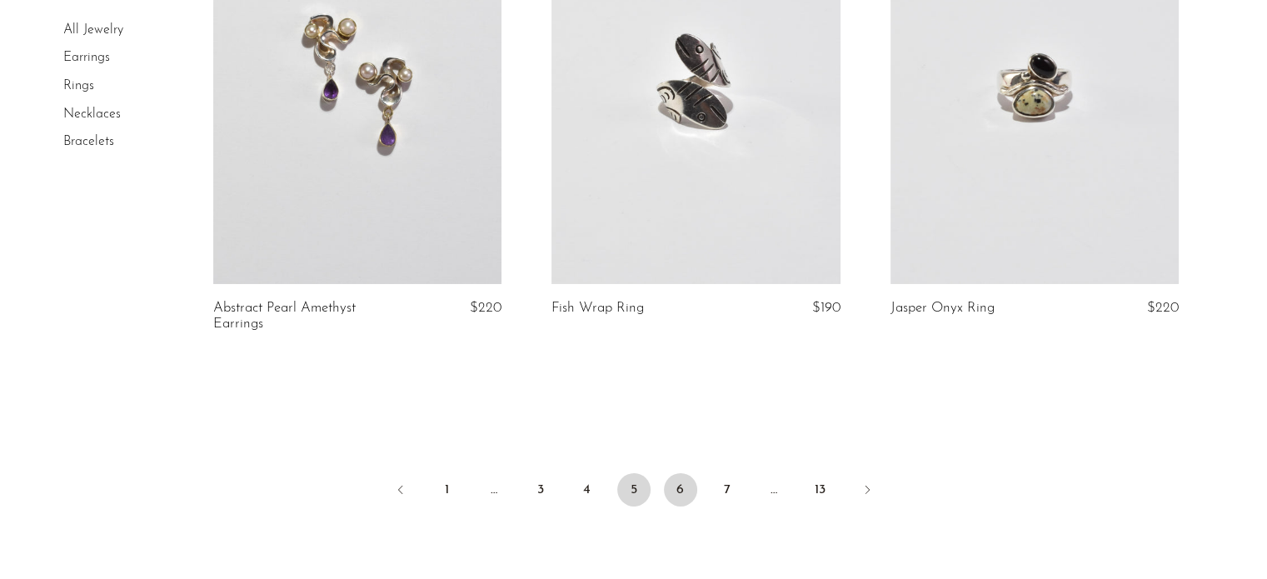
click at [680, 499] on link "6" at bounding box center [680, 489] width 33 height 33
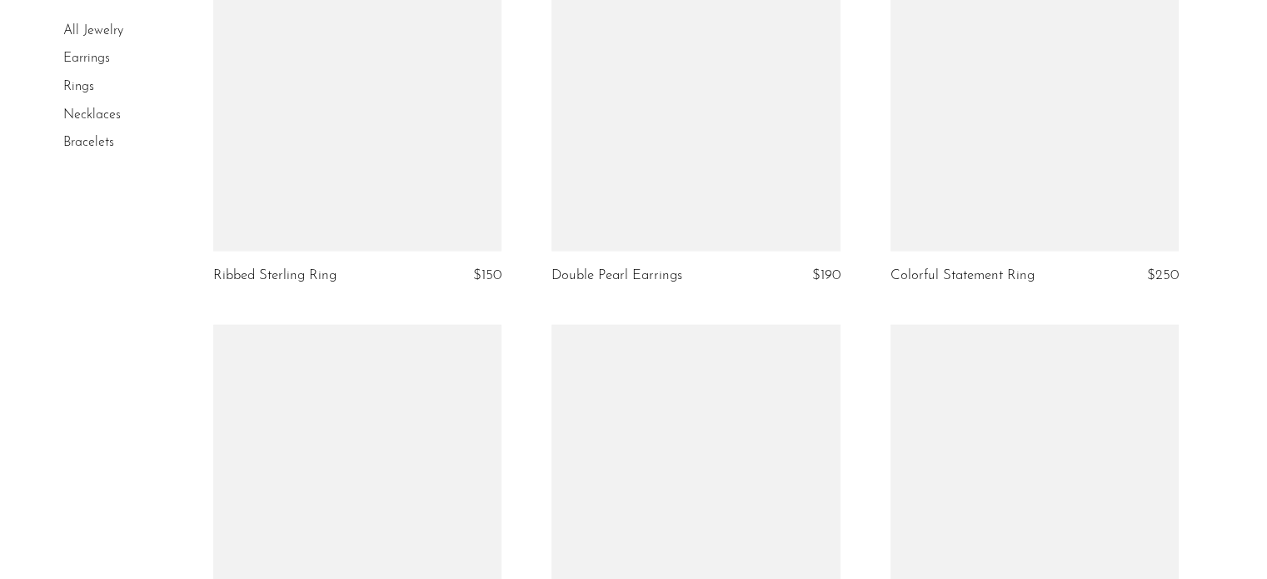
scroll to position [4164, 0]
